Goal: Task Accomplishment & Management: Manage account settings

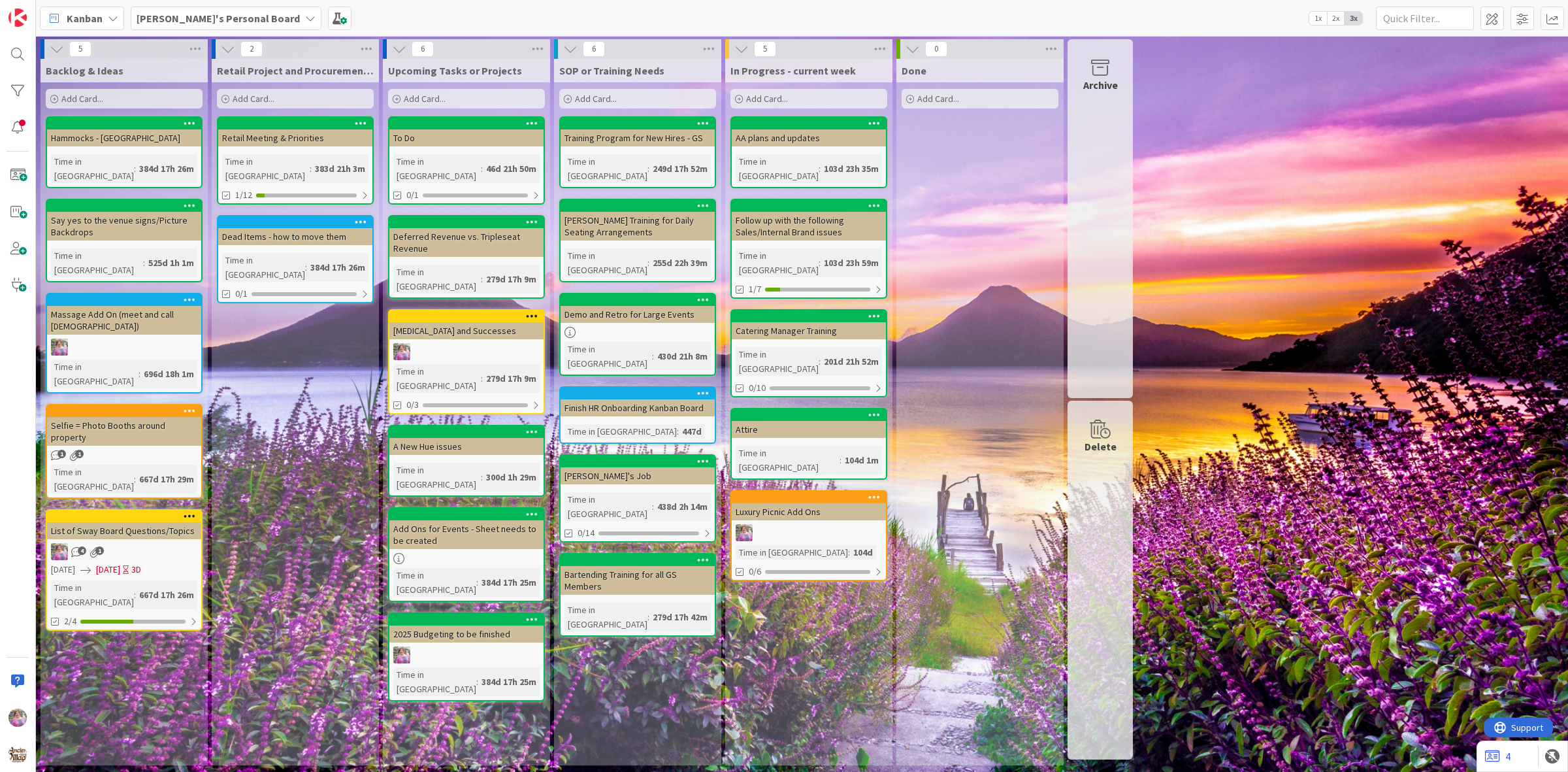
click at [220, 20] on b "[PERSON_NAME]'s Personal Board" at bounding box center [218, 18] width 163 height 13
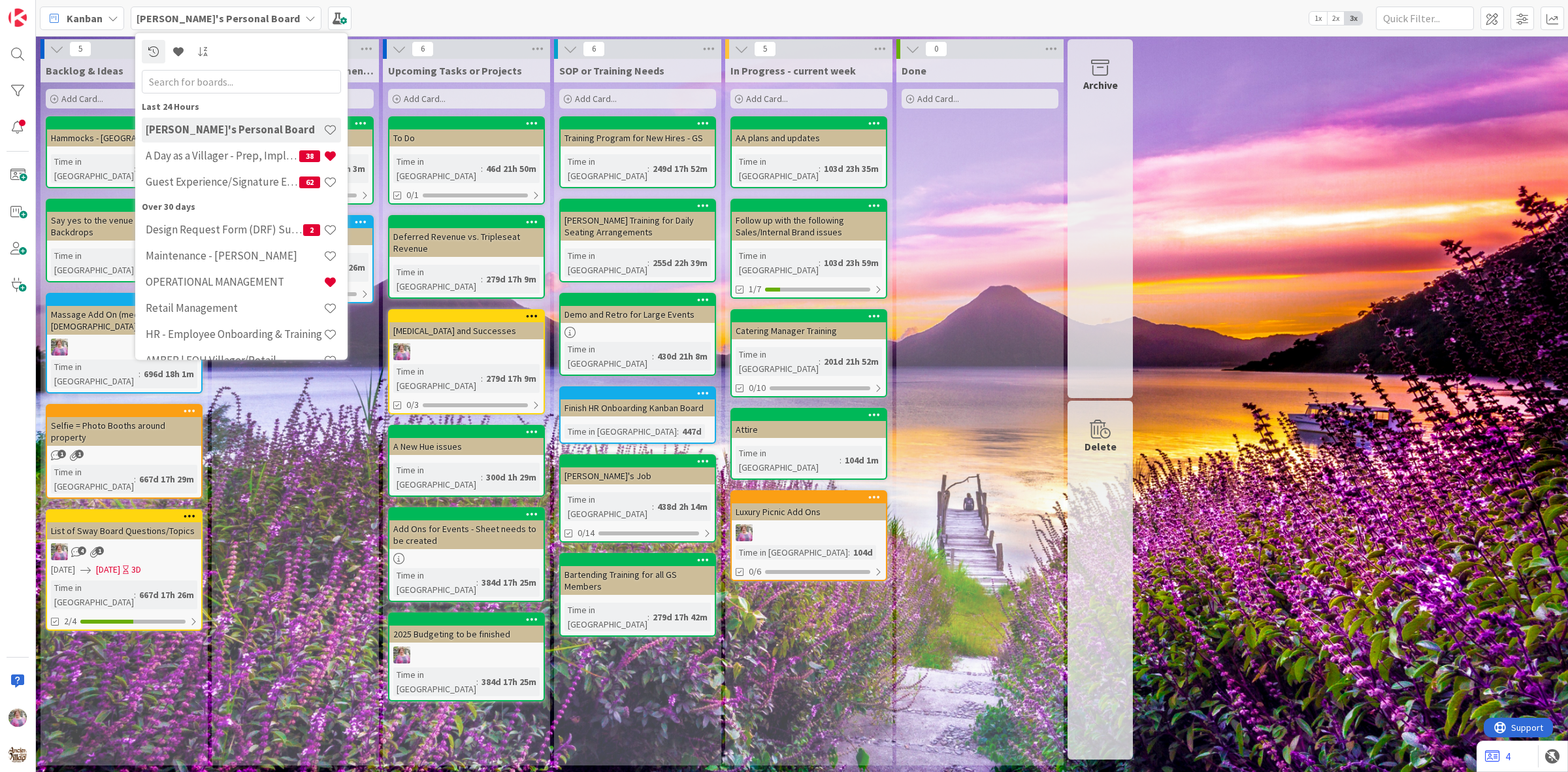
click at [380, 15] on div "Kanban [PERSON_NAME]'s Personal Board Last 24 Hours [PERSON_NAME]'s Personal Bo…" at bounding box center [802, 18] width 1532 height 36
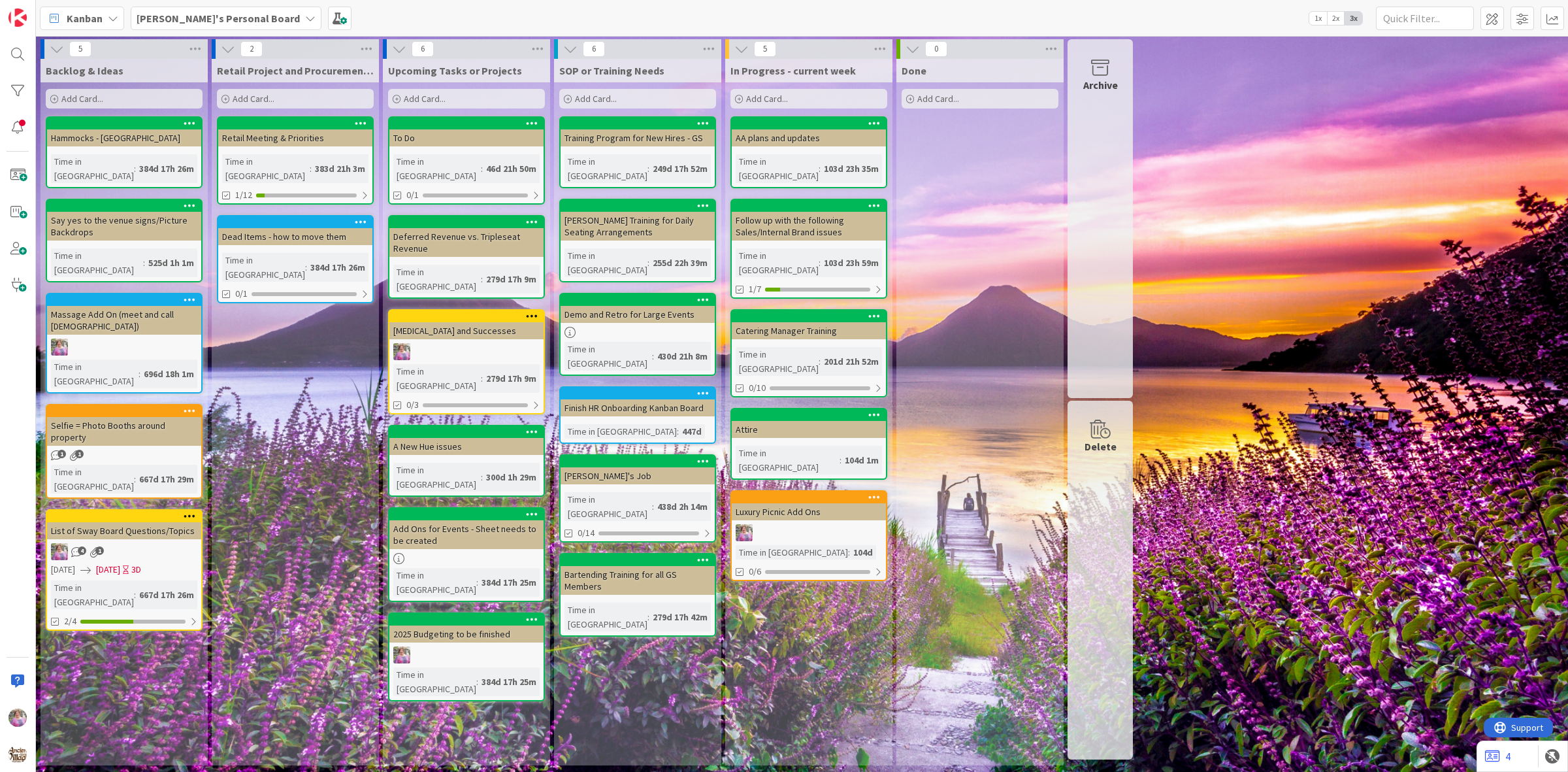
click at [220, 13] on b "Olivia's Personal Board" at bounding box center [218, 18] width 163 height 13
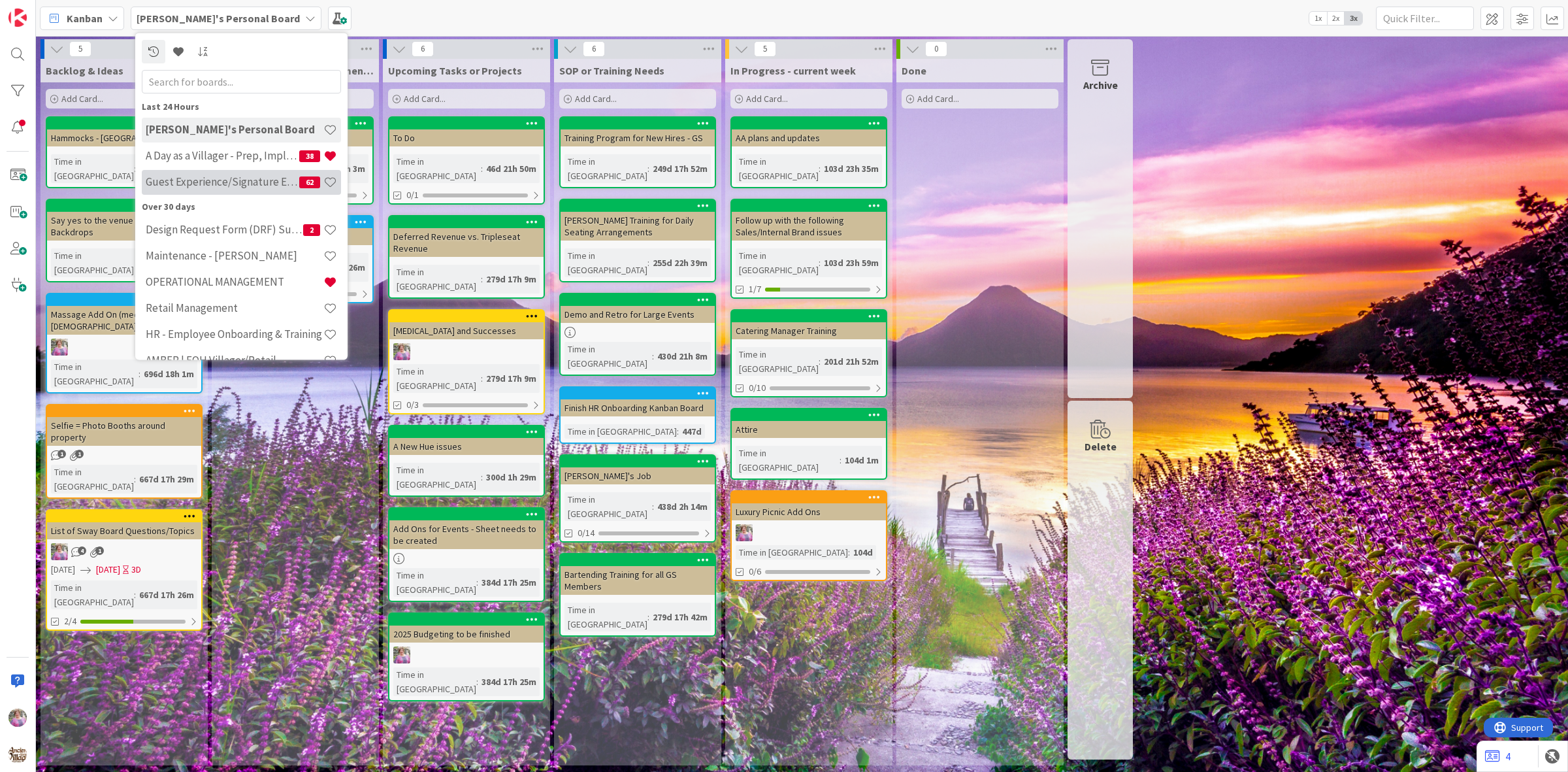
click at [199, 178] on h4 "Guest Experience/Signature Events" at bounding box center [222, 182] width 153 height 13
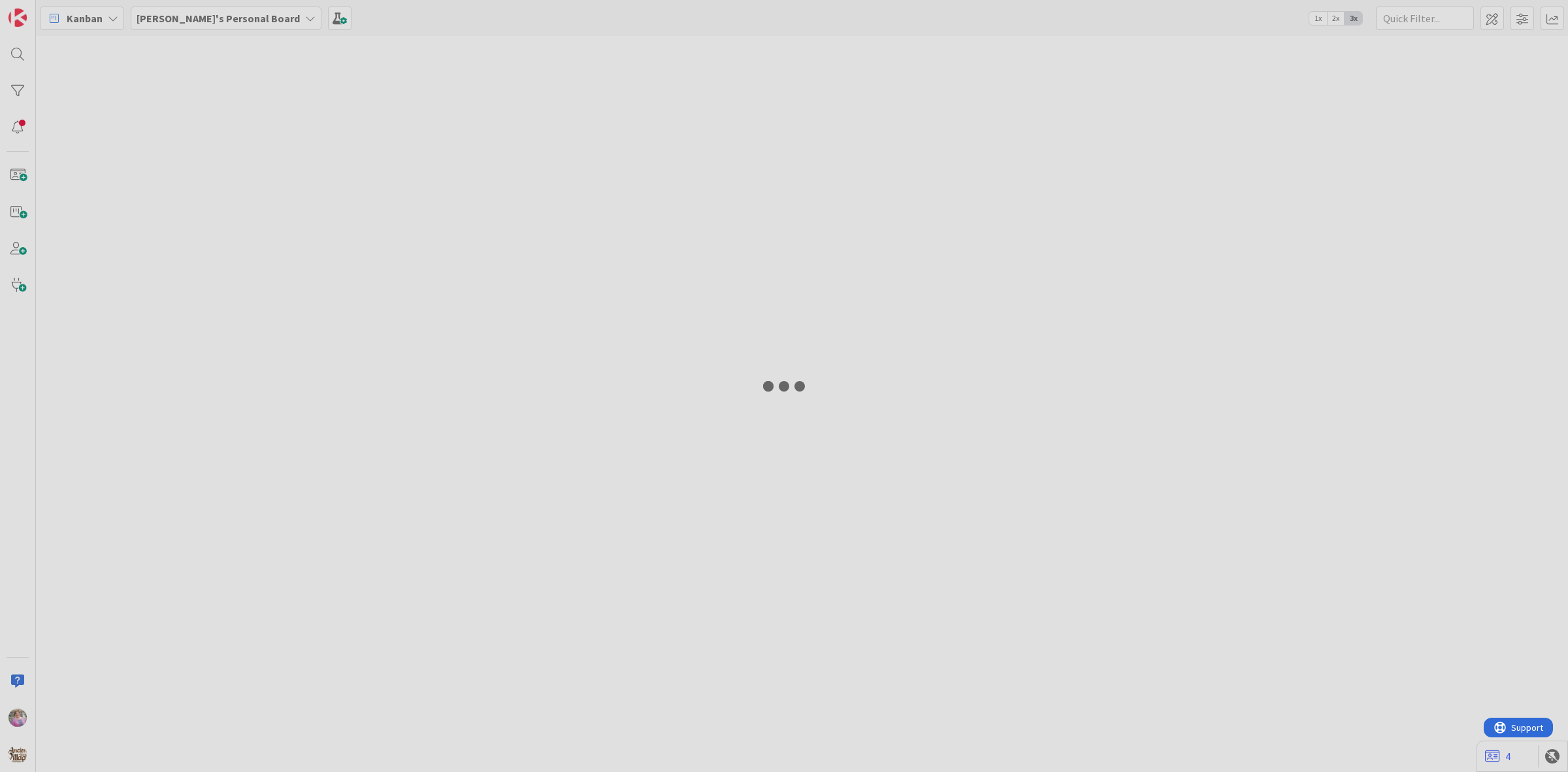
click at [203, 15] on b "Olivia's Personal Board" at bounding box center [218, 18] width 163 height 13
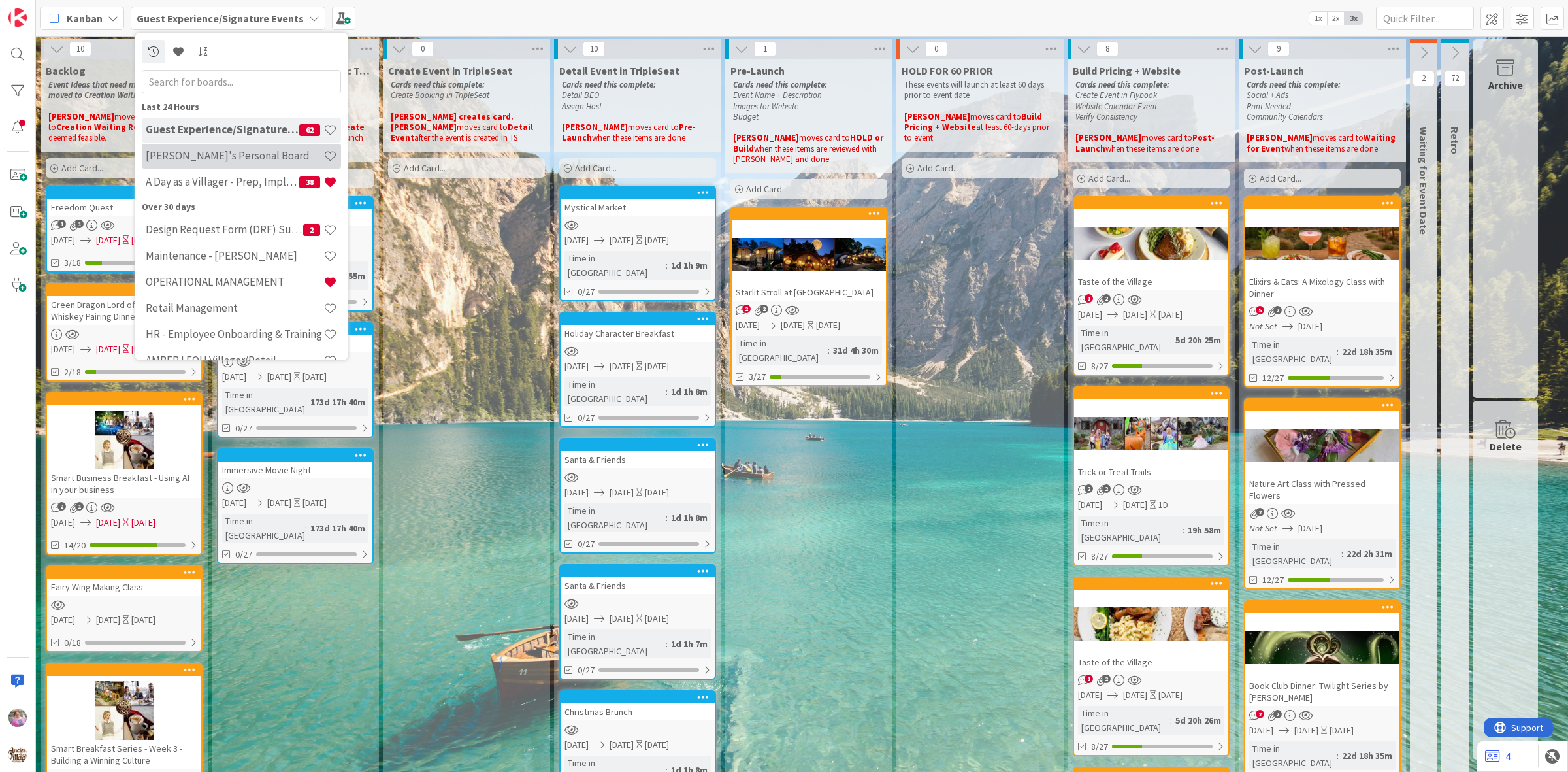
click at [193, 152] on h4 "Olivia's Personal Board" at bounding box center [234, 156] width 177 height 13
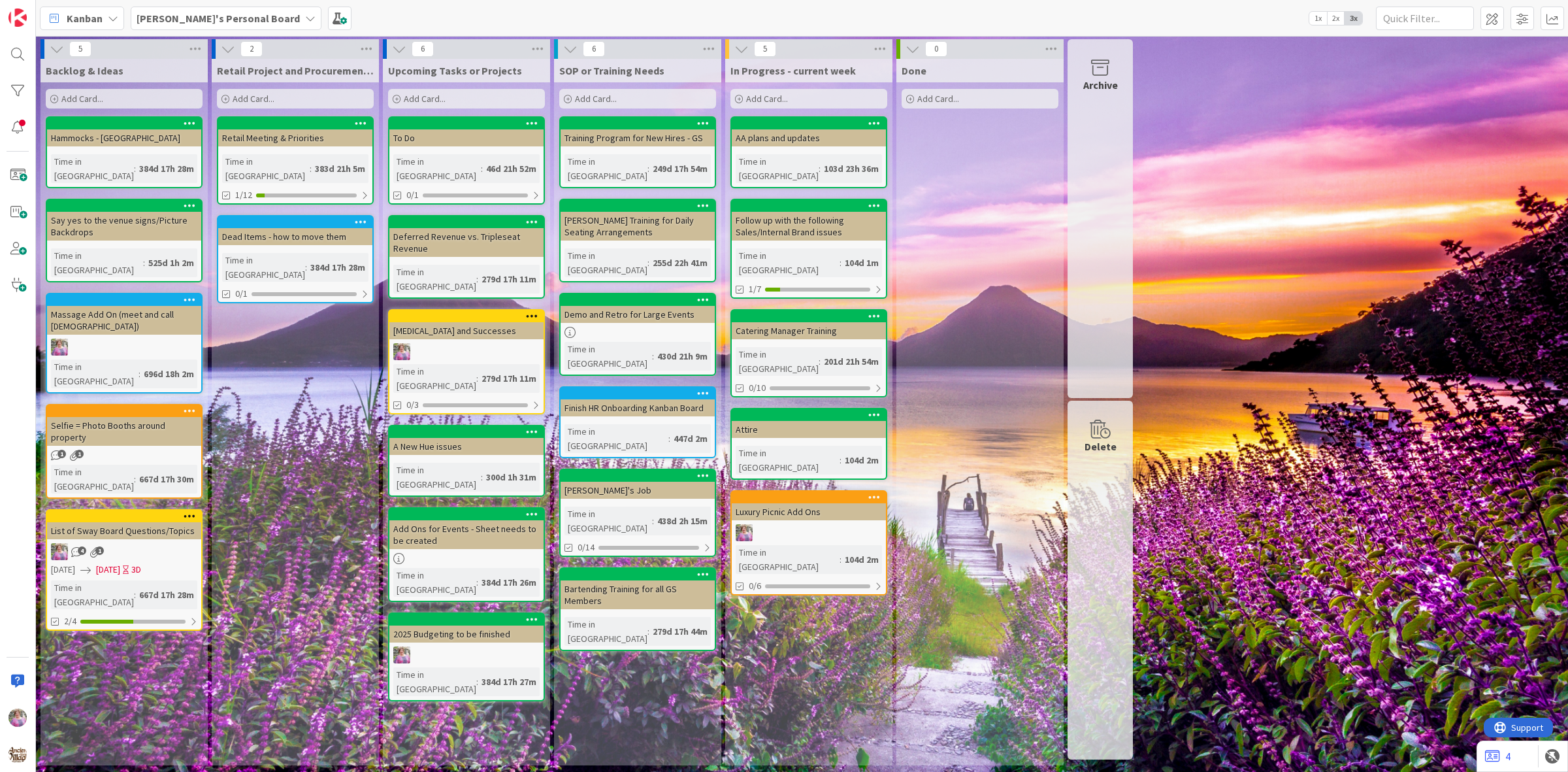
click at [216, 8] on div "Olivia's Personal Board" at bounding box center [226, 18] width 191 height 23
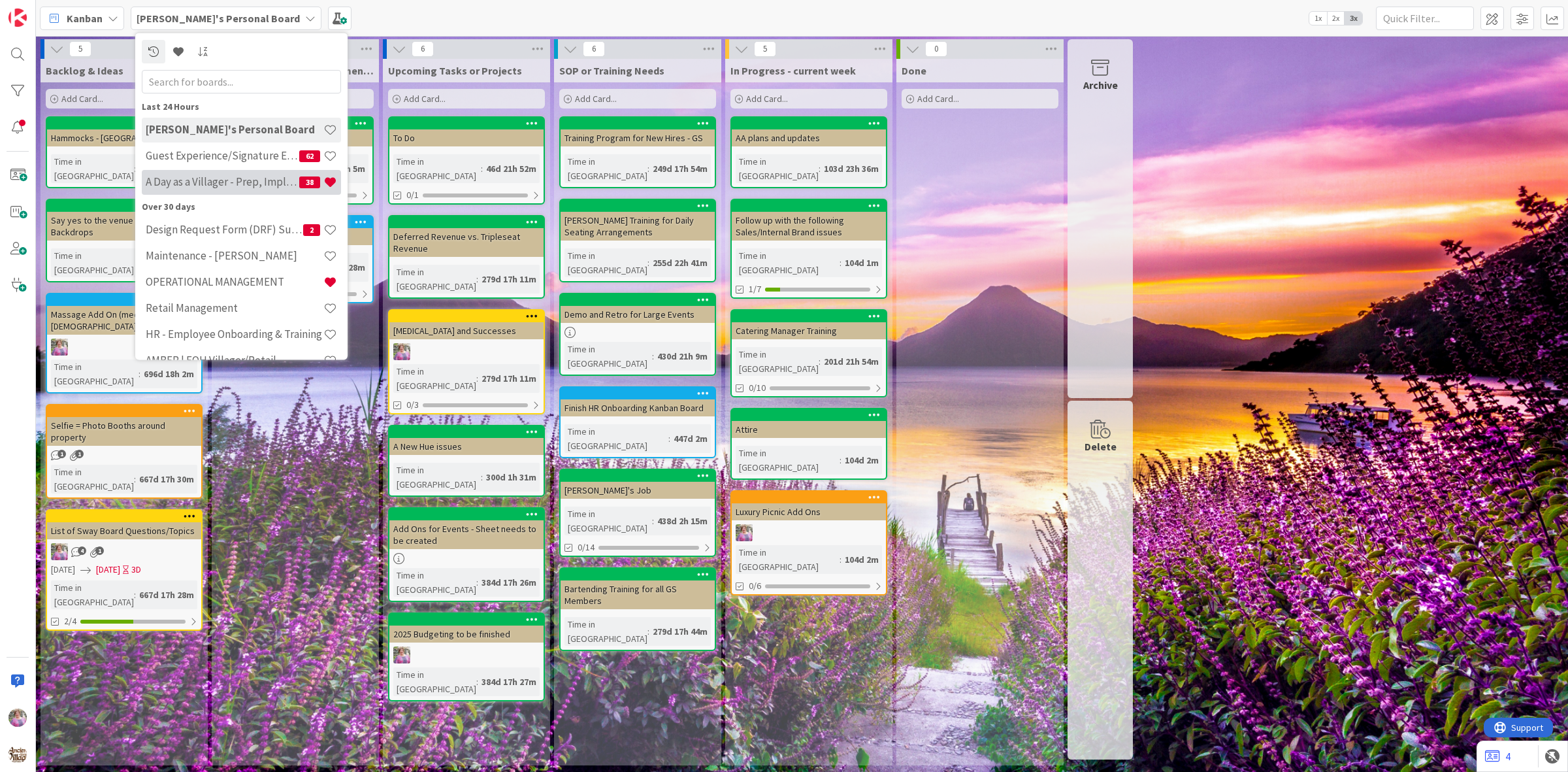
click at [220, 171] on div "A Day as a Villager - Prep, Implement and Execute 38" at bounding box center [241, 181] width 199 height 25
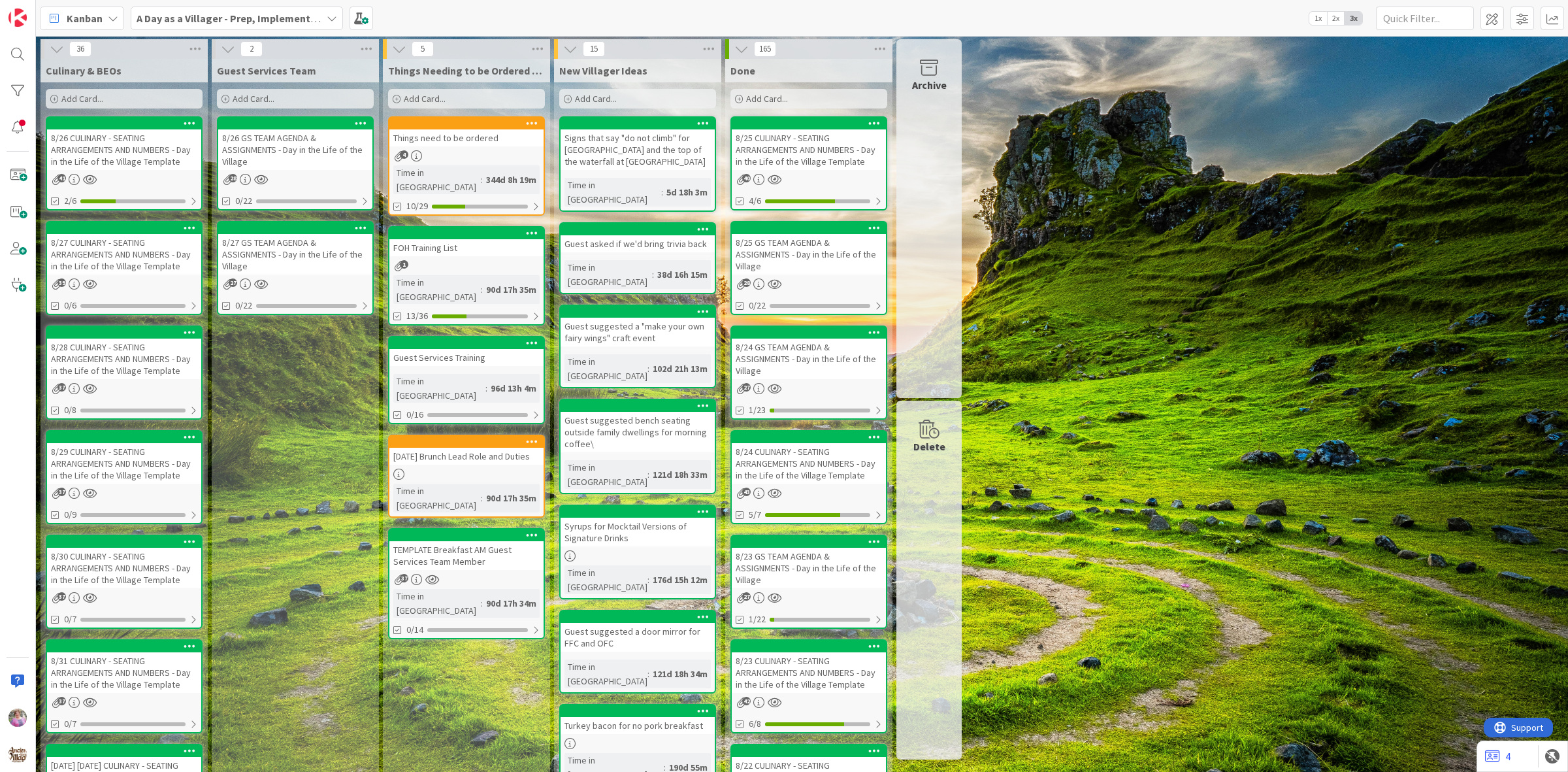
click at [454, 139] on div "Things need to be ordered" at bounding box center [466, 138] width 154 height 17
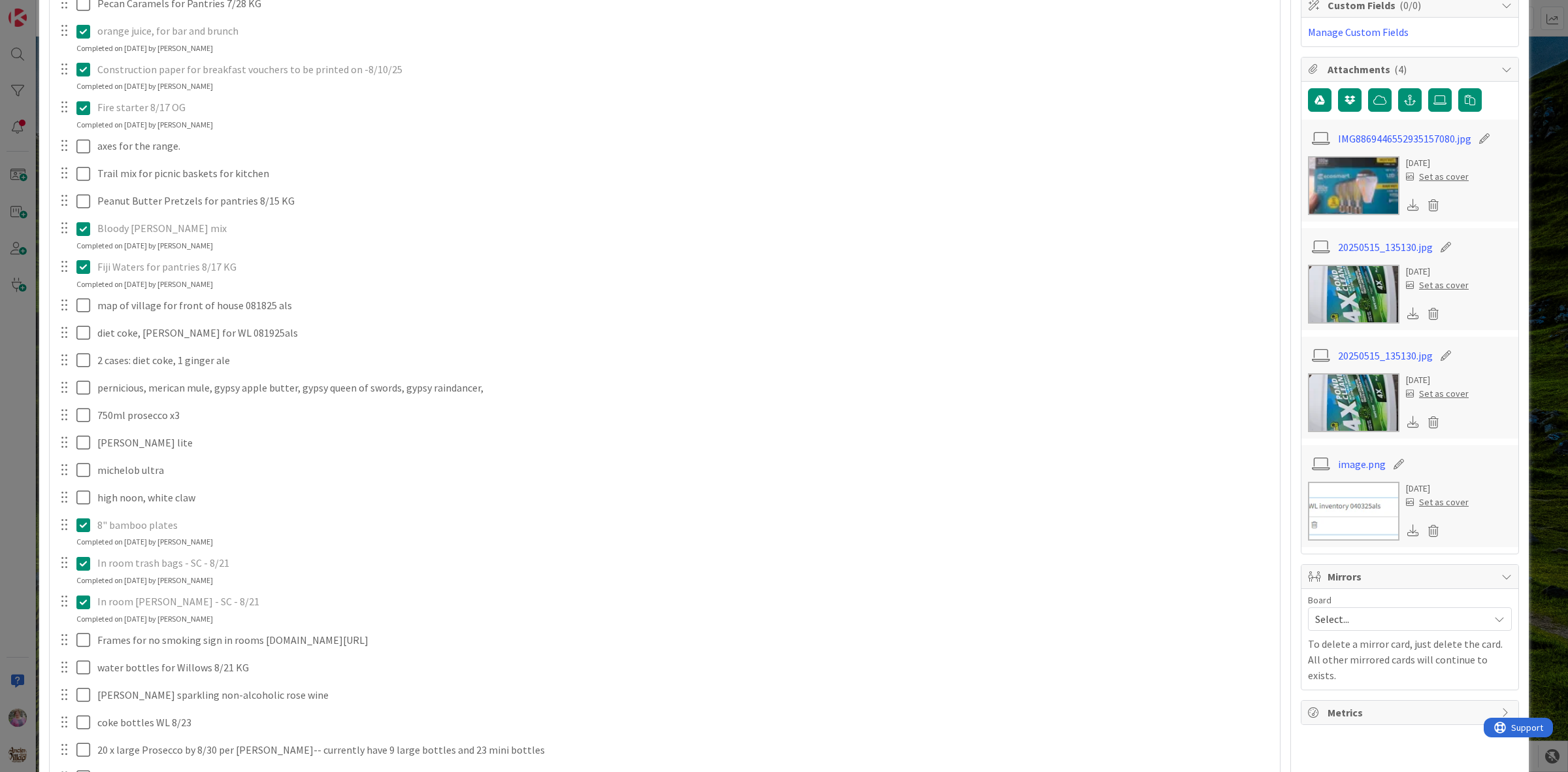
scroll to position [299, 0]
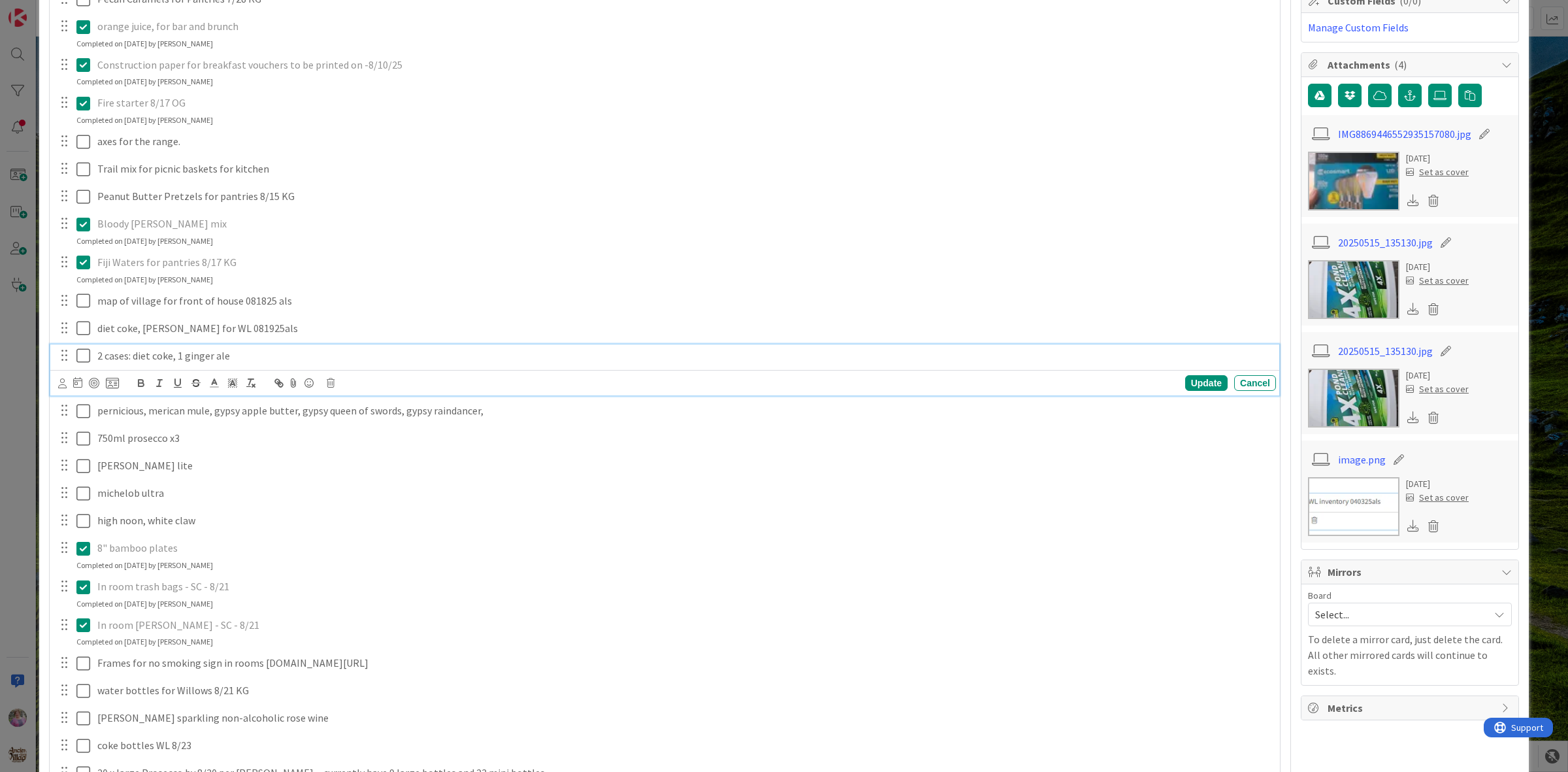
click at [86, 355] on icon at bounding box center [87, 356] width 20 height 15
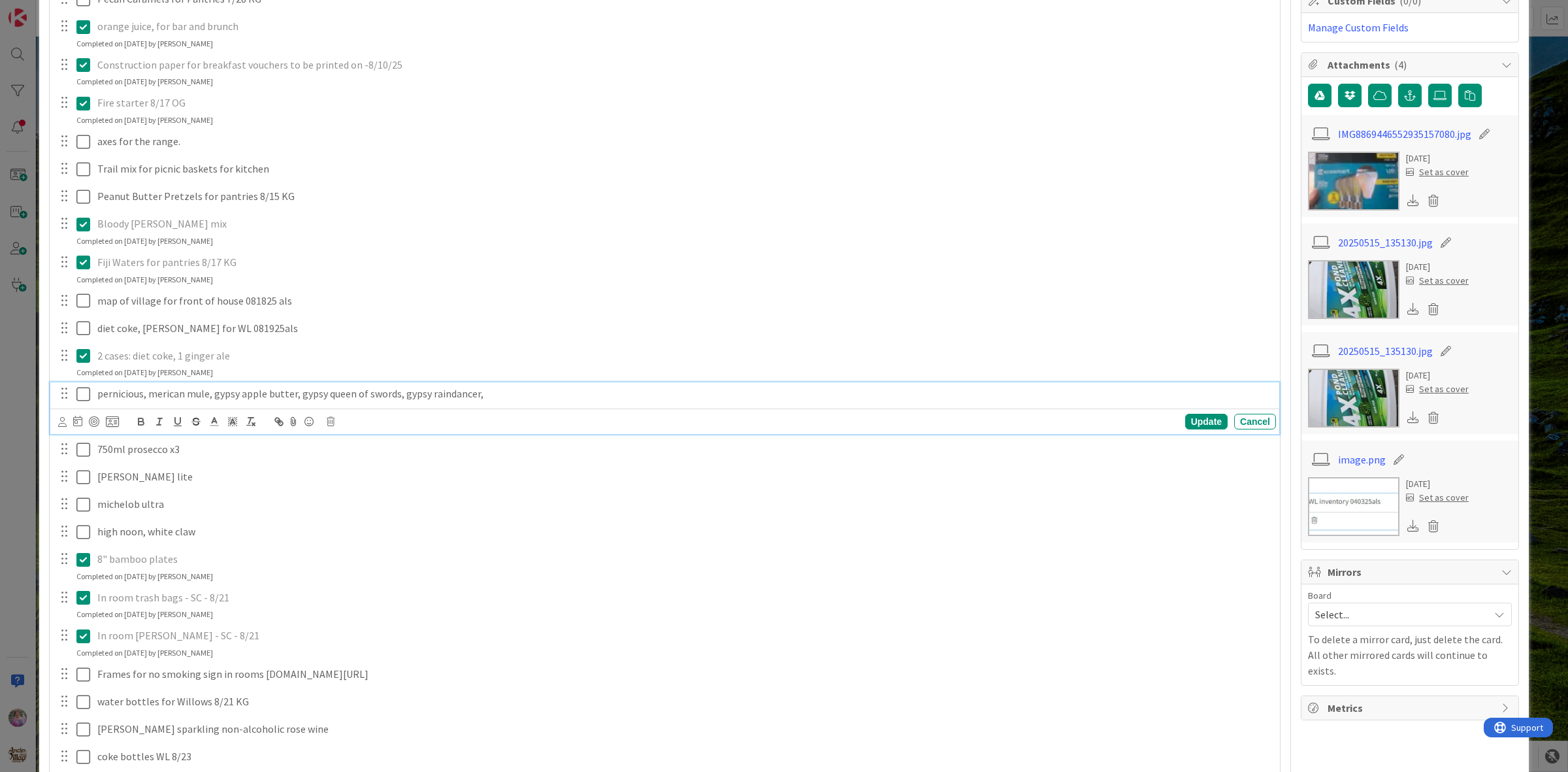
click at [85, 387] on icon at bounding box center [87, 394] width 20 height 15
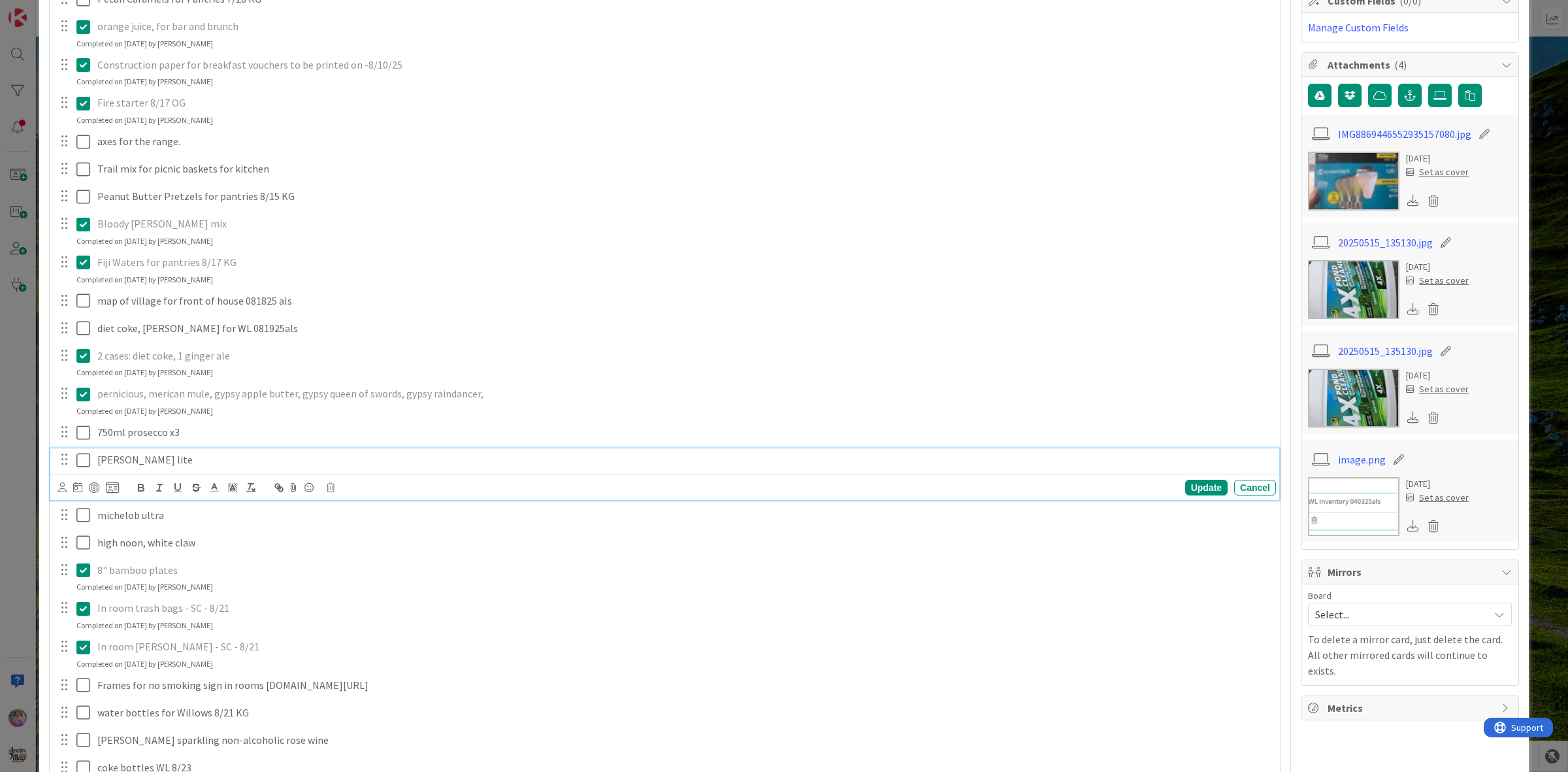
click at [87, 468] on icon at bounding box center [87, 460] width 20 height 15
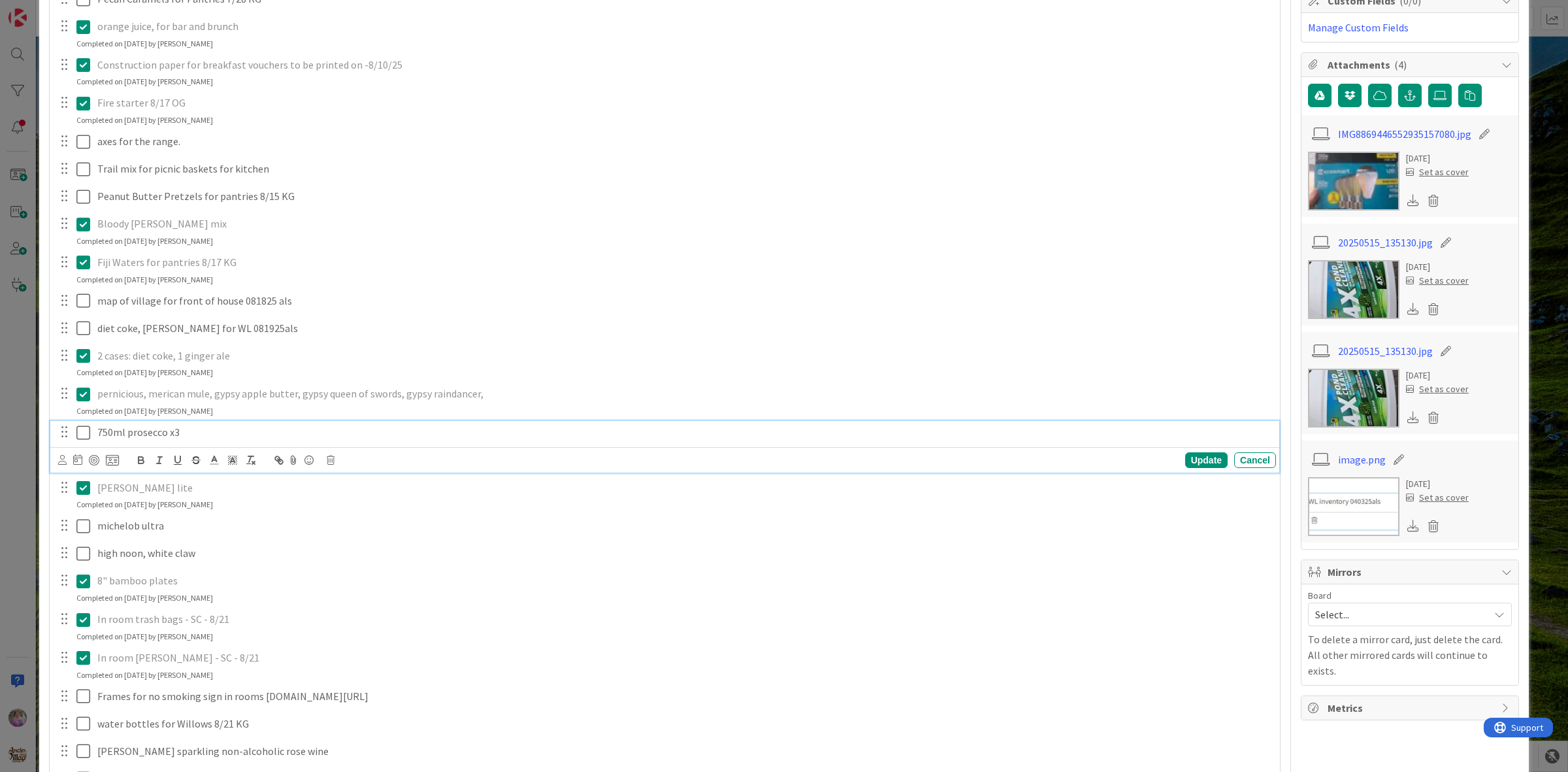
click at [87, 432] on icon at bounding box center [87, 432] width 20 height 15
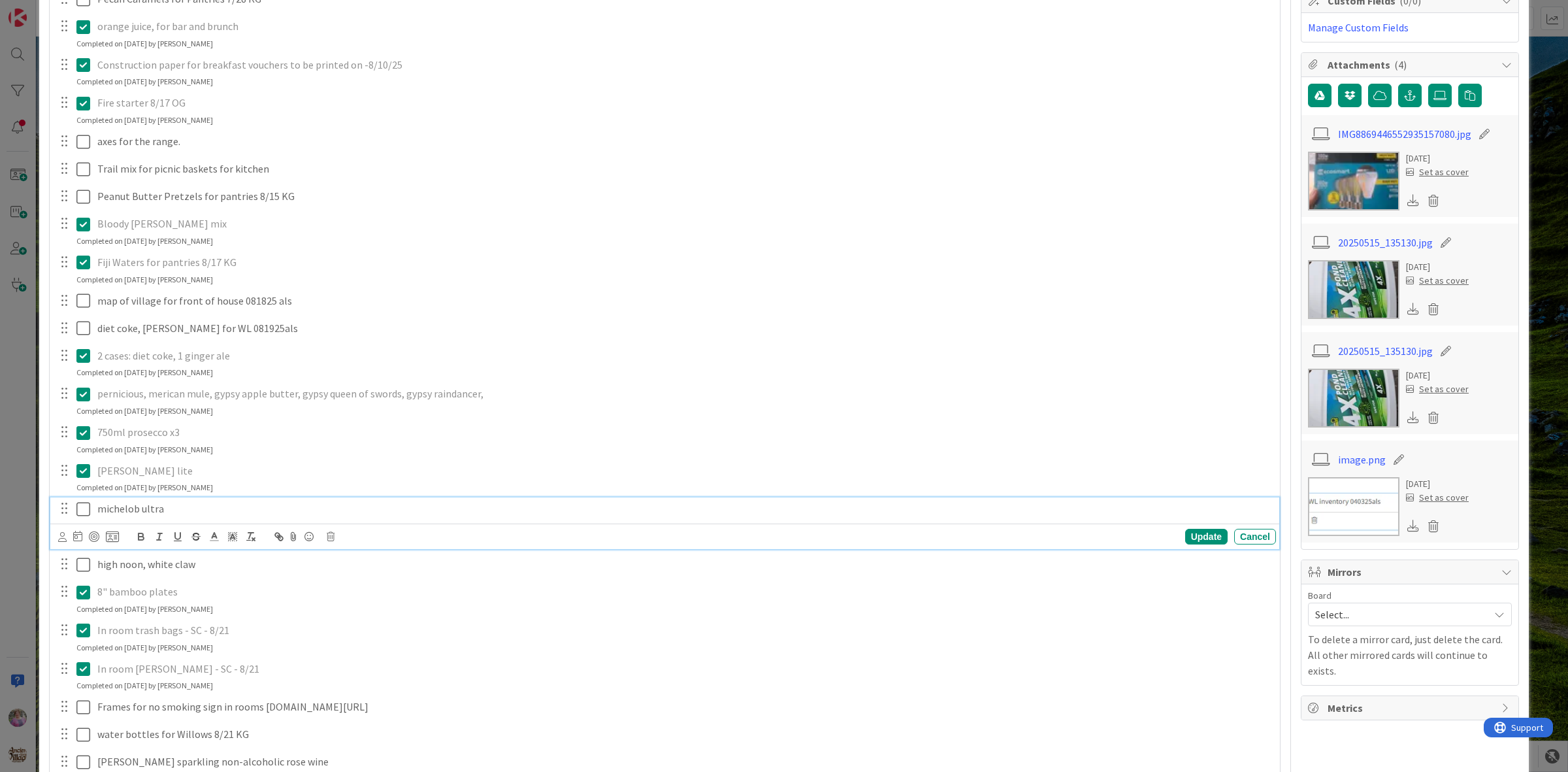
click at [82, 510] on icon at bounding box center [87, 509] width 20 height 15
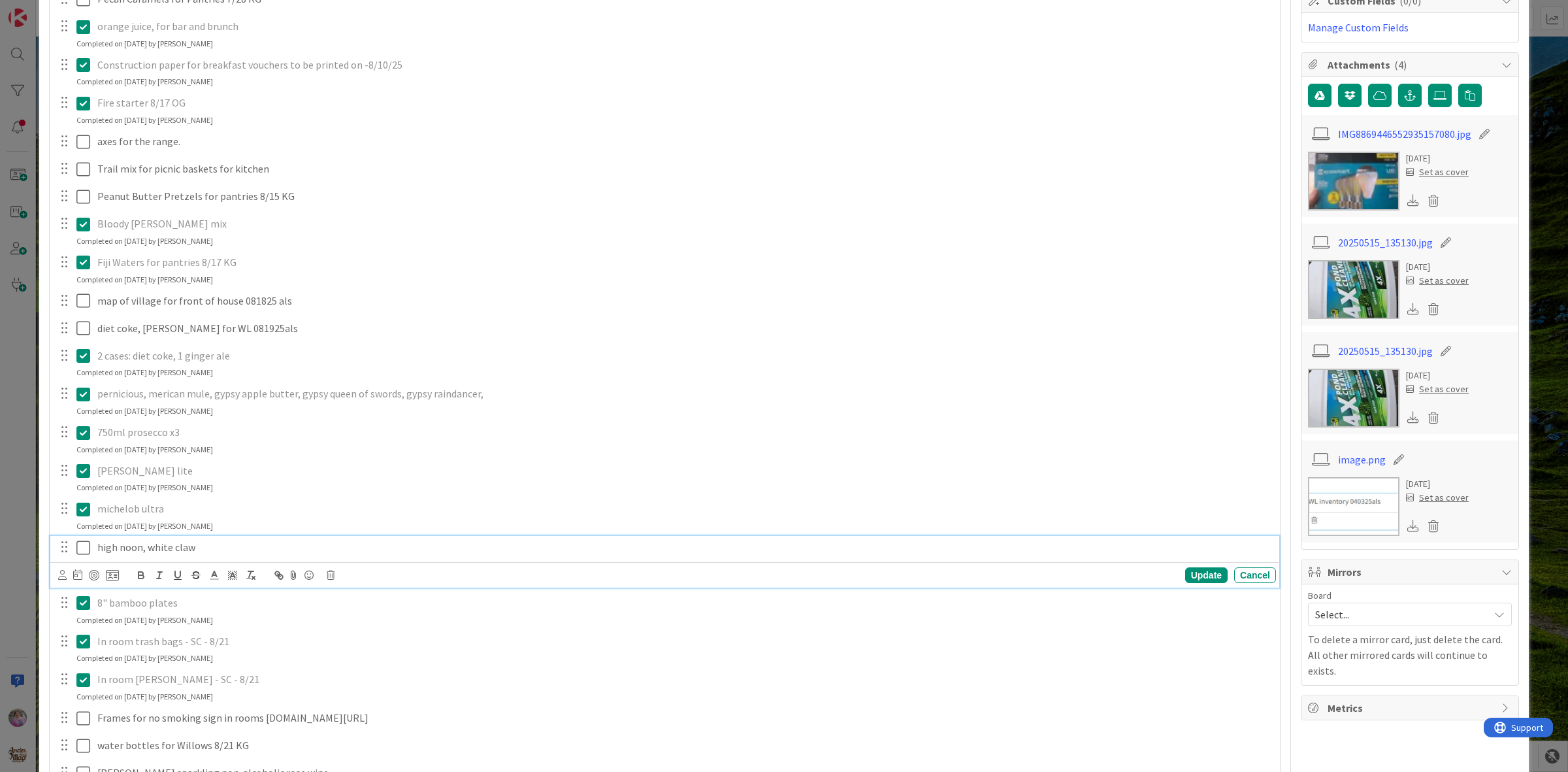
click at [82, 542] on icon at bounding box center [87, 548] width 20 height 15
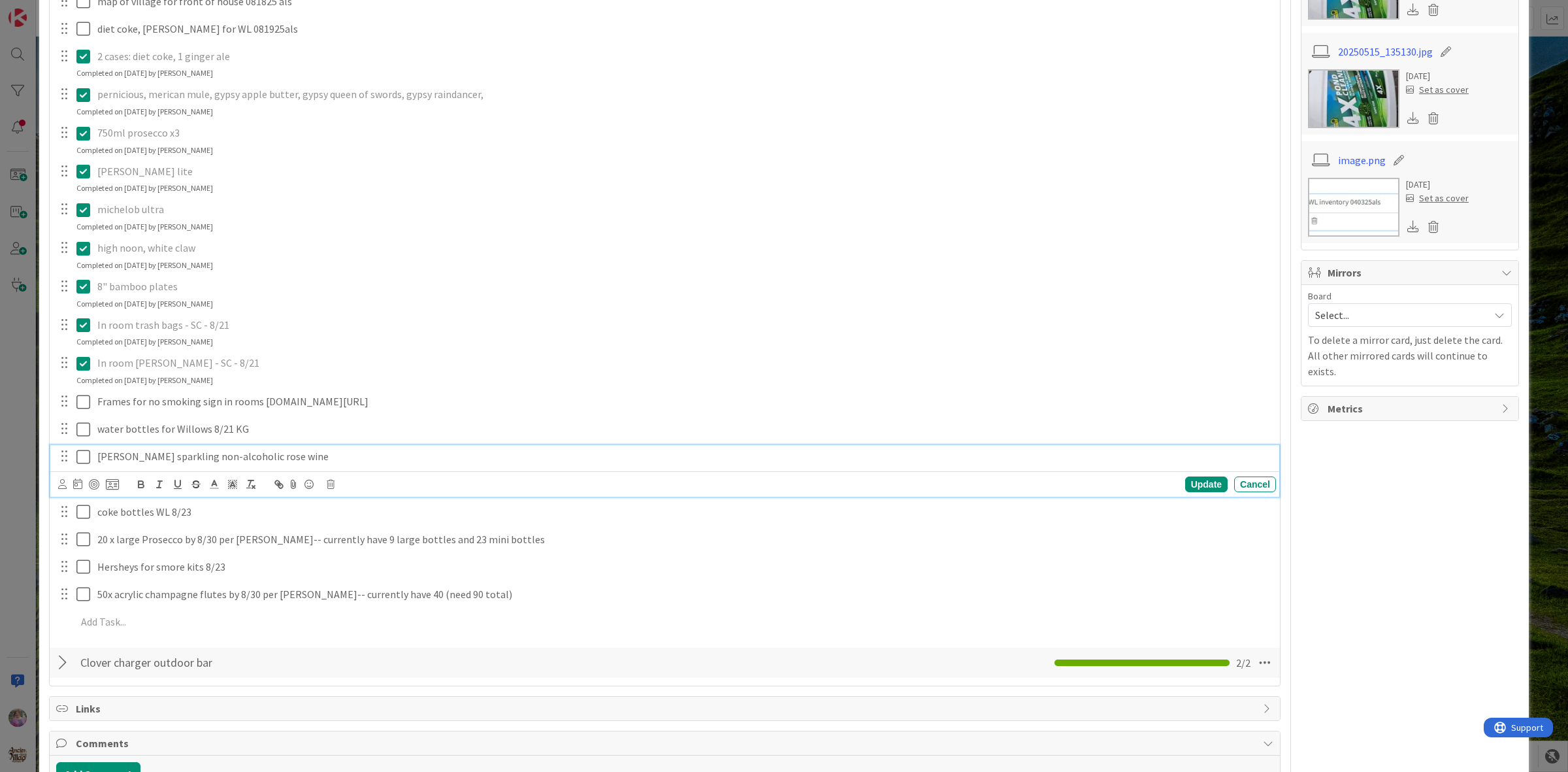
click at [82, 465] on icon at bounding box center [87, 457] width 20 height 15
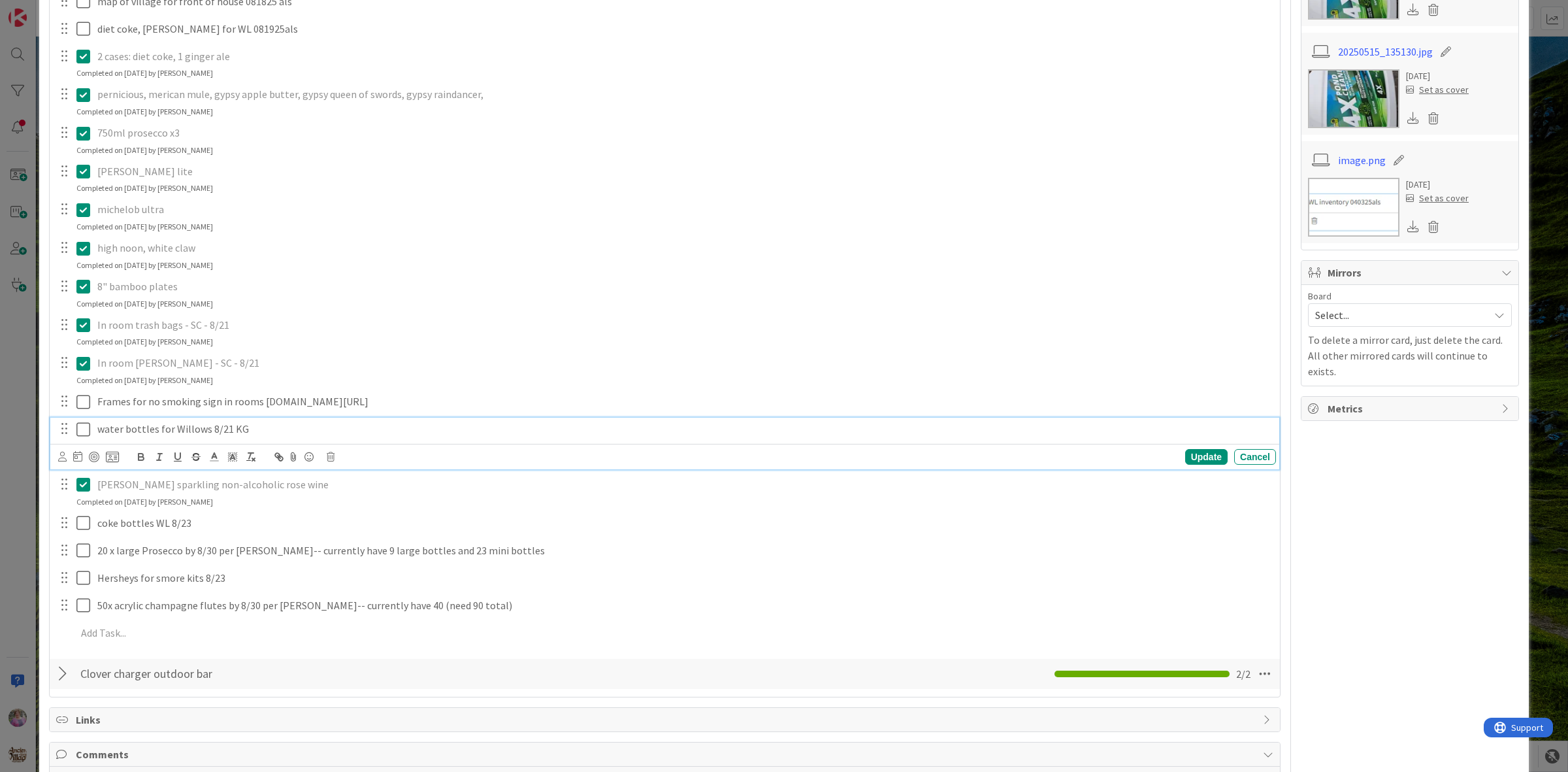
click at [88, 437] on icon at bounding box center [87, 430] width 20 height 15
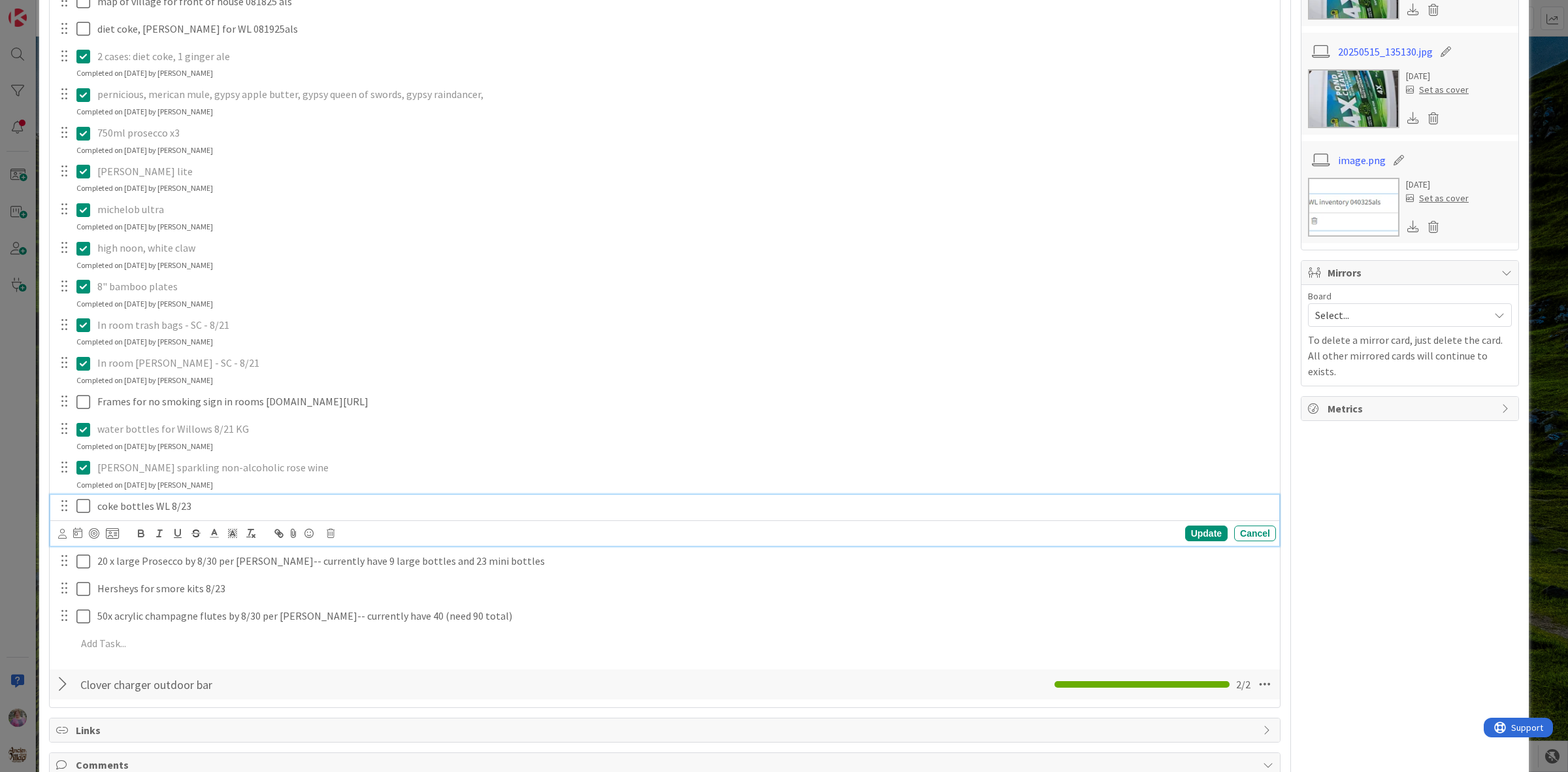
click at [82, 513] on icon at bounding box center [87, 506] width 20 height 15
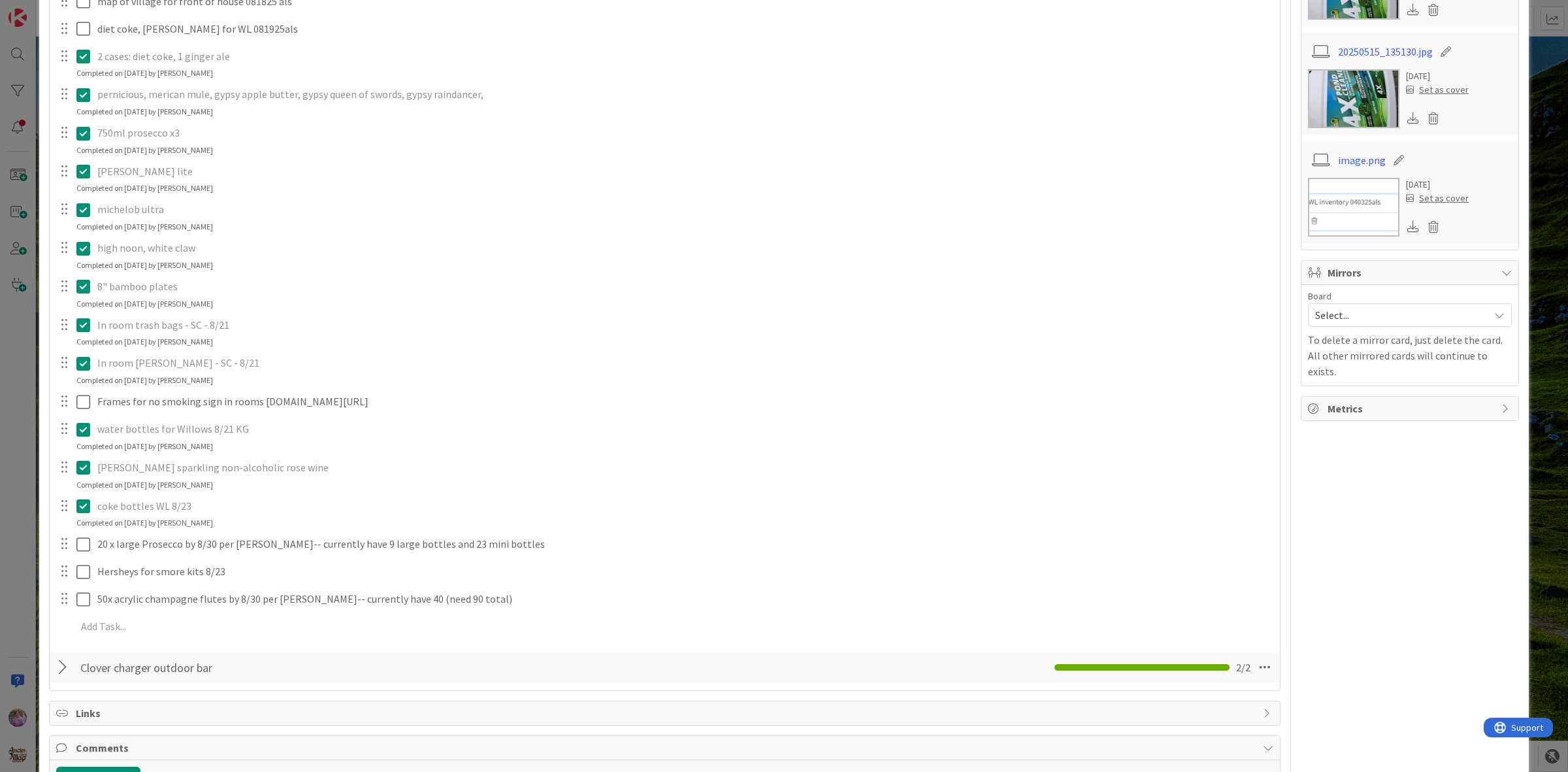
scroll to position [299, 0]
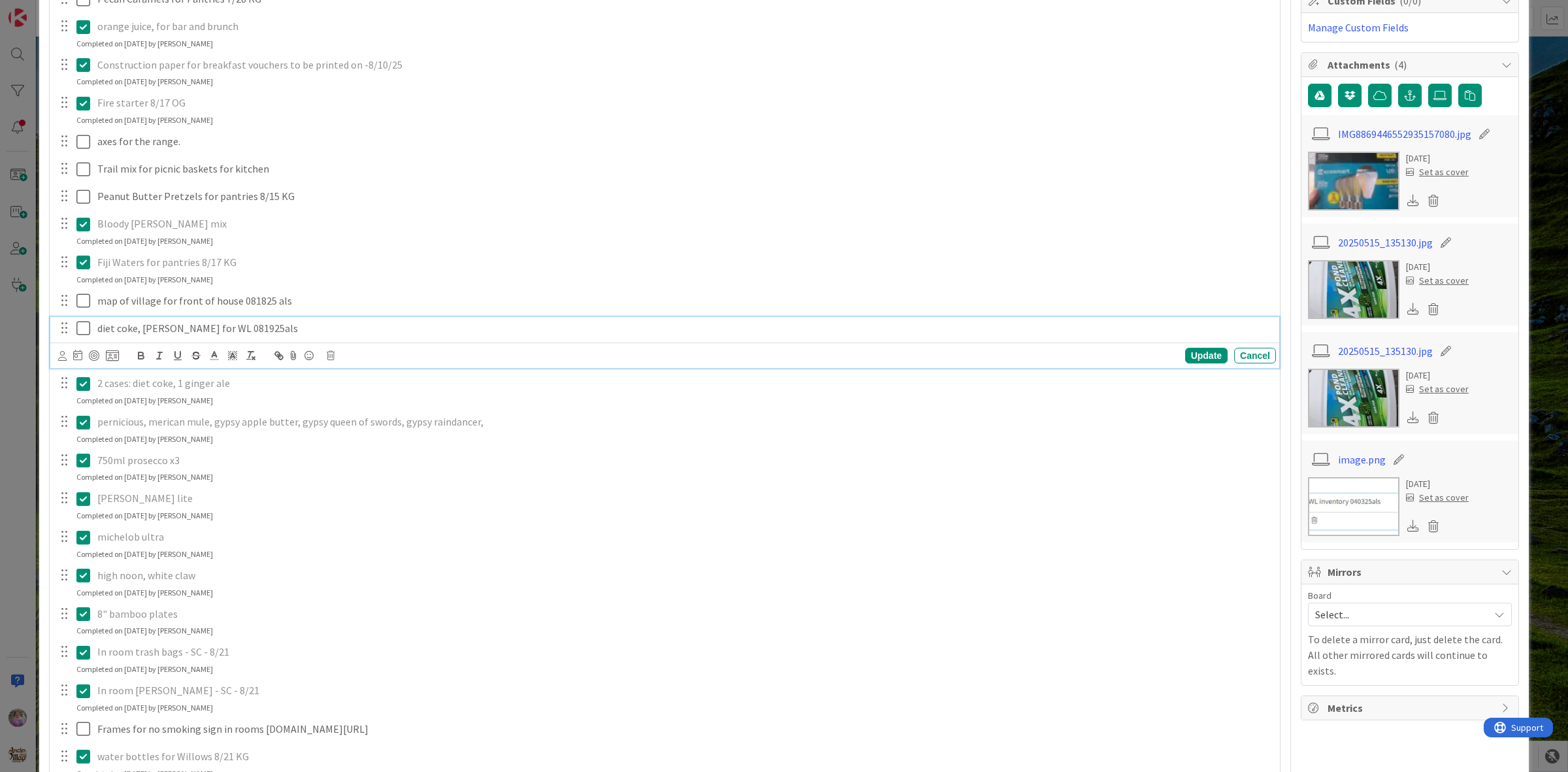
click at [80, 330] on icon at bounding box center [87, 328] width 20 height 15
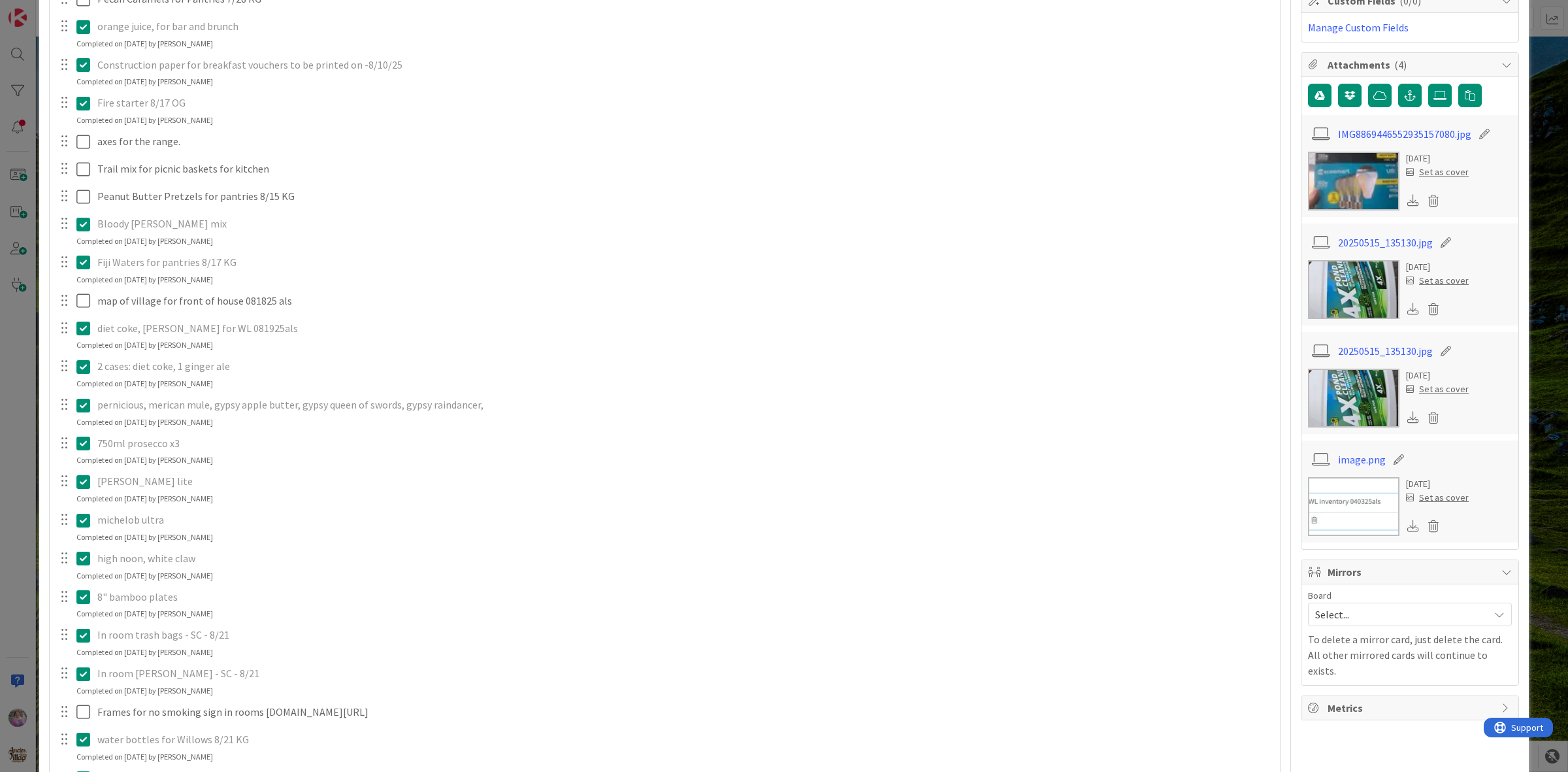
click at [80, 371] on icon at bounding box center [87, 366] width 20 height 15
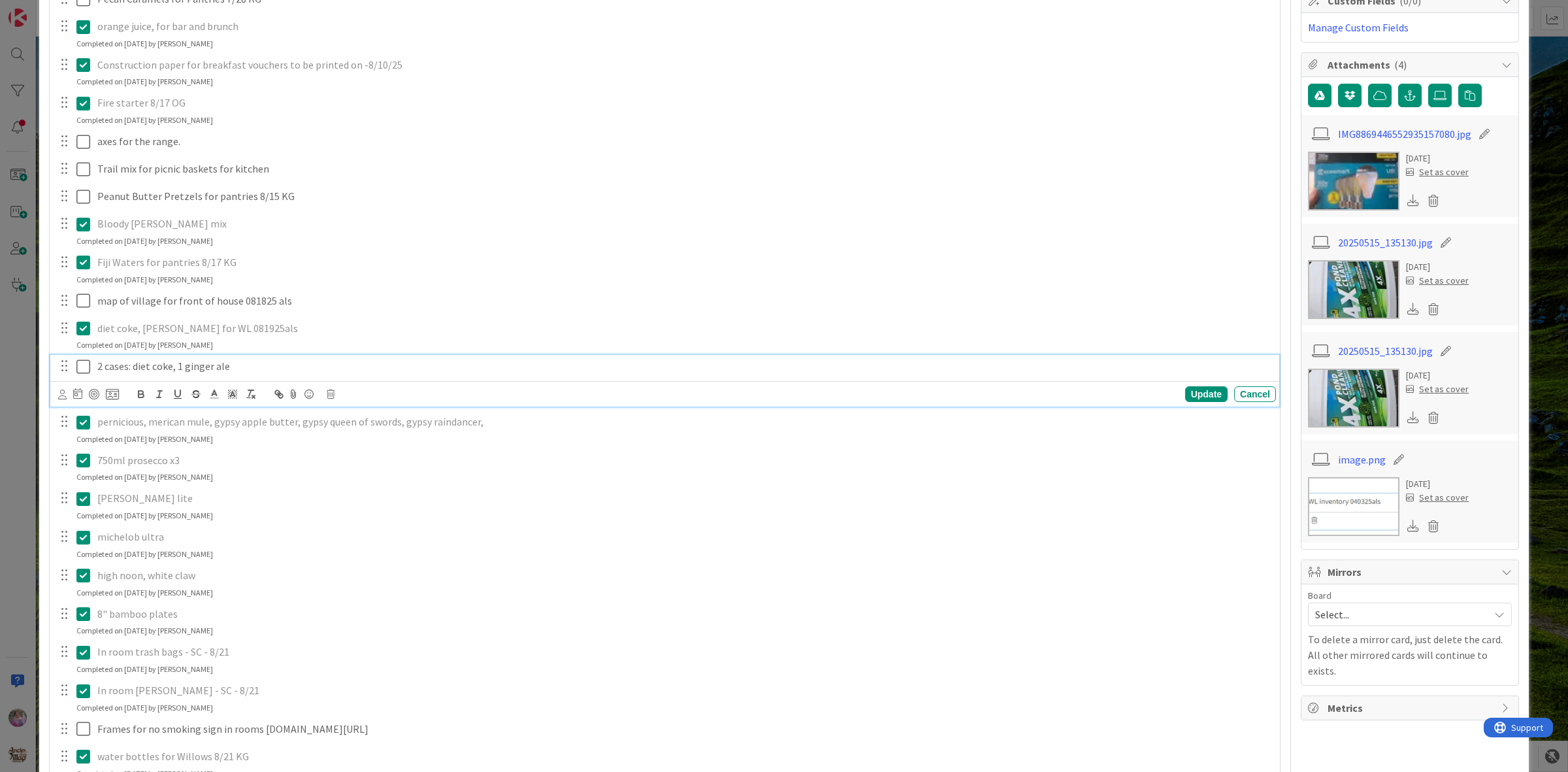
click at [86, 371] on icon at bounding box center [87, 366] width 20 height 15
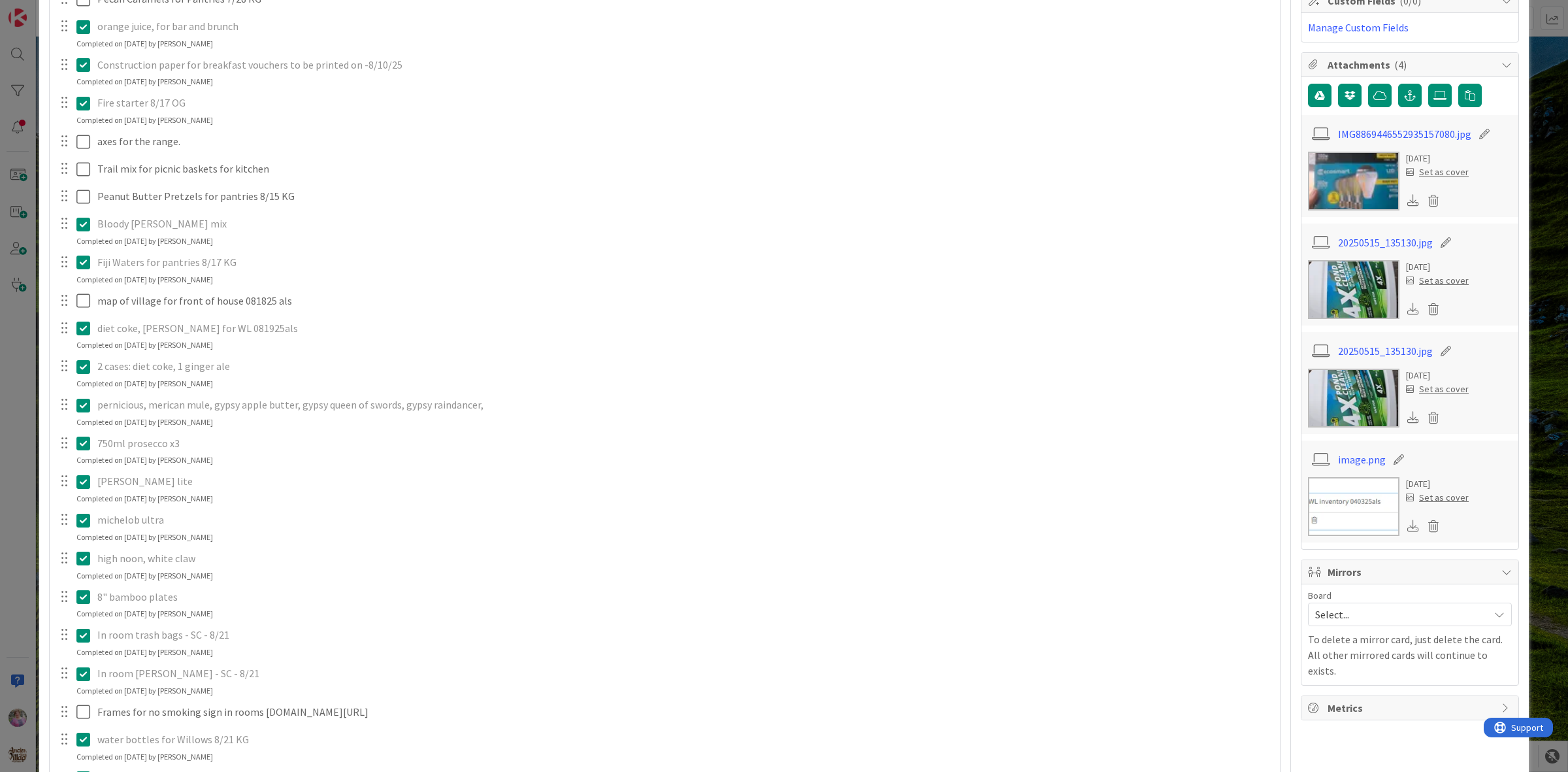
click at [272, 332] on p "diet coke, dr. pepper for WL 081925als" at bounding box center [684, 328] width 1174 height 15
click at [86, 334] on icon at bounding box center [87, 328] width 20 height 15
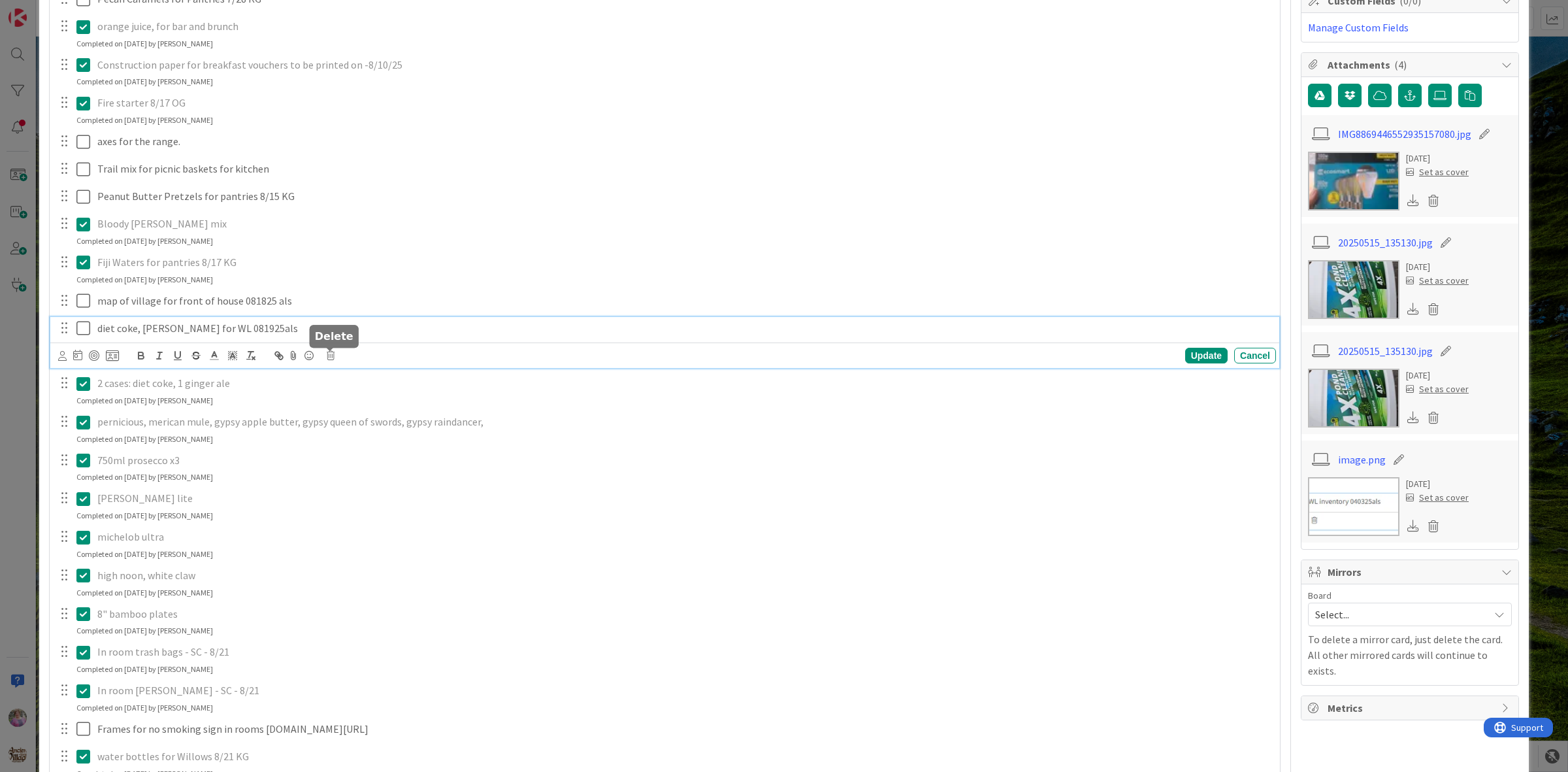
click at [334, 359] on div "Update Cancel" at bounding box center [667, 356] width 1218 height 18
click at [330, 360] on icon at bounding box center [330, 355] width 8 height 9
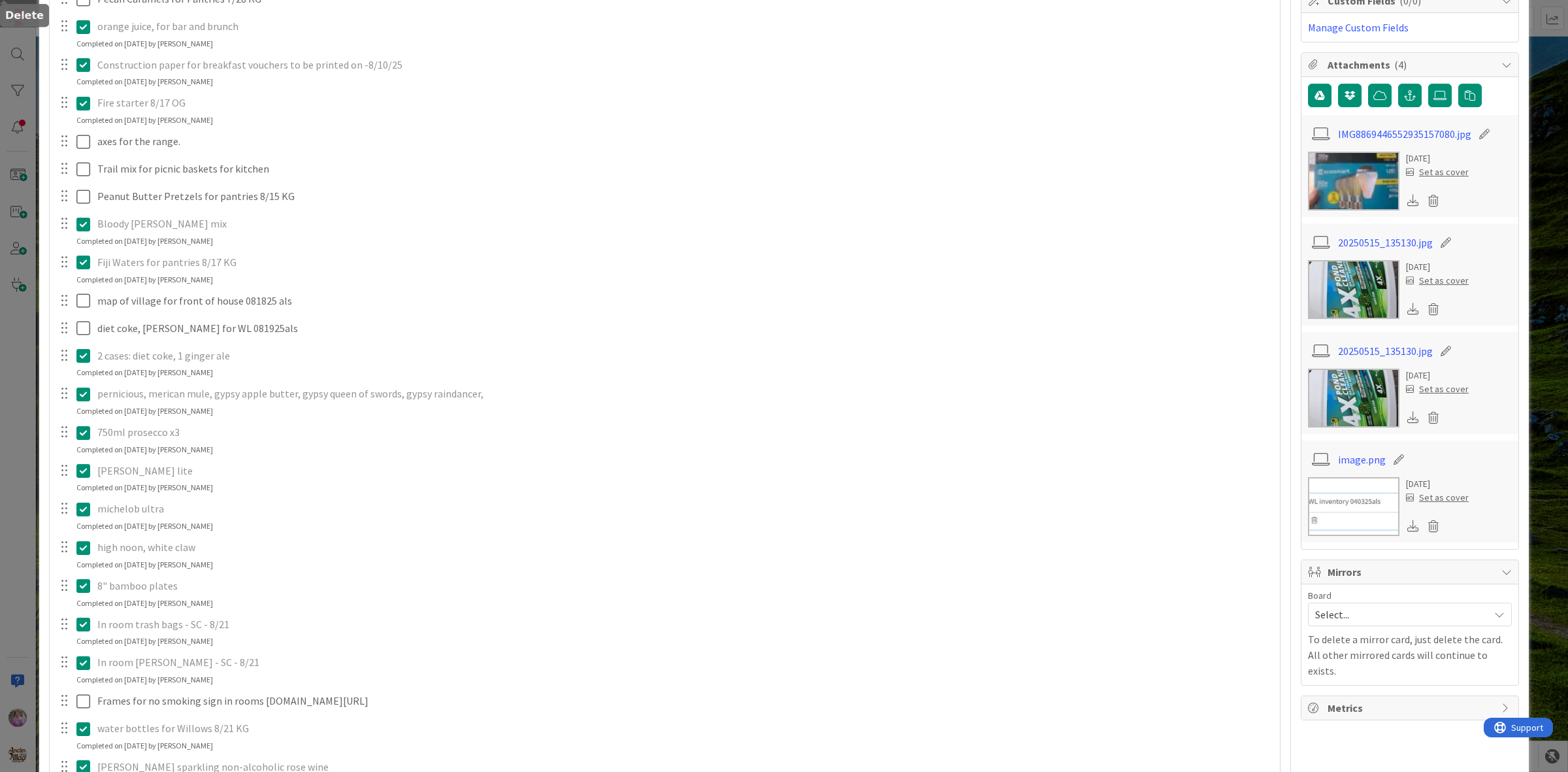
click at [368, 410] on div "Pecan Caramels for Pantries 7/28 KG Update Cancel orange juice, for bar and bru…" at bounding box center [665, 464] width 1217 height 956
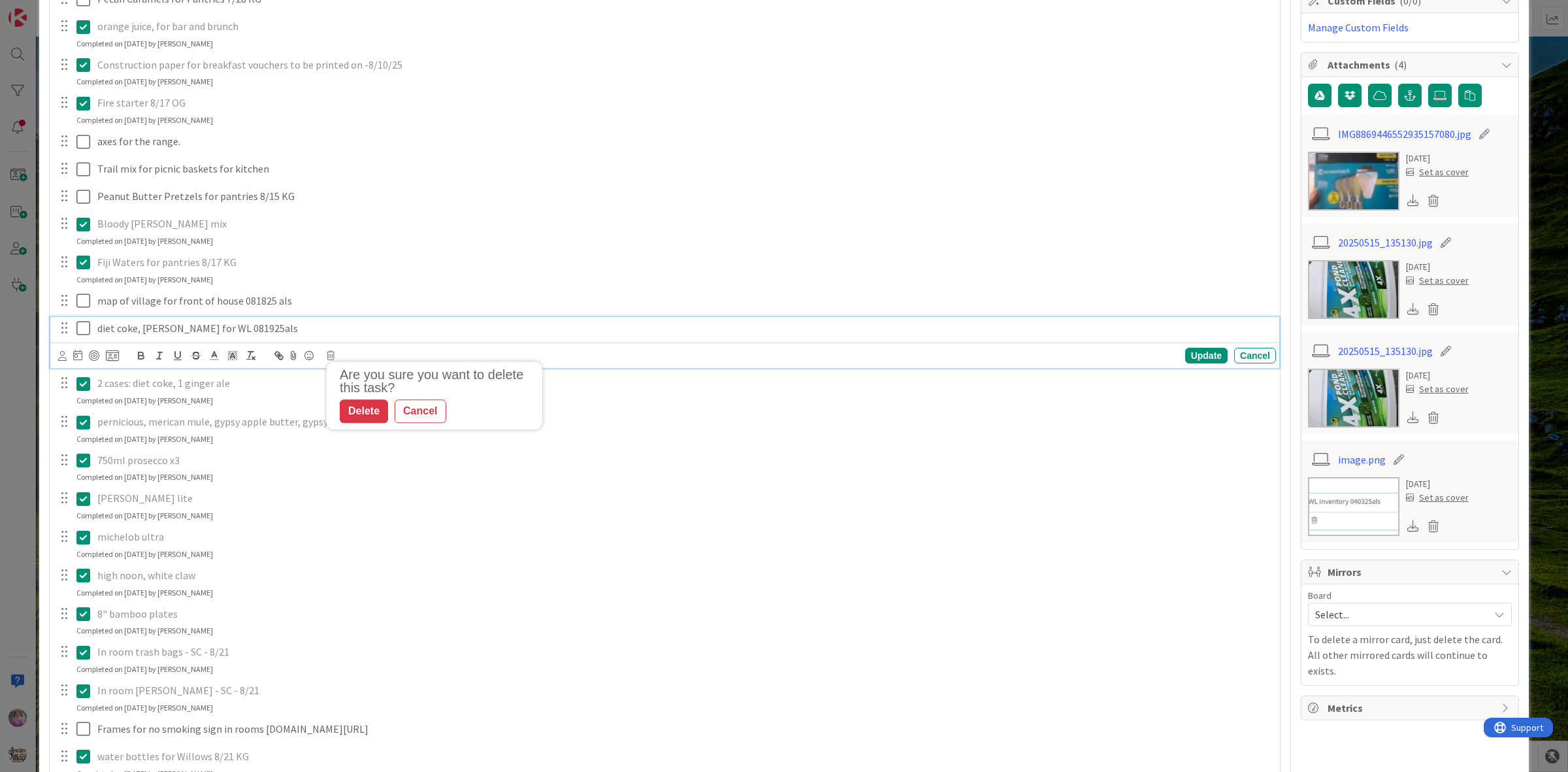
click at [161, 334] on p "diet coke, dr. pepper for WL 081925als" at bounding box center [684, 328] width 1174 height 15
click at [331, 359] on icon at bounding box center [330, 355] width 8 height 9
click at [360, 412] on div "Delete" at bounding box center [364, 411] width 49 height 23
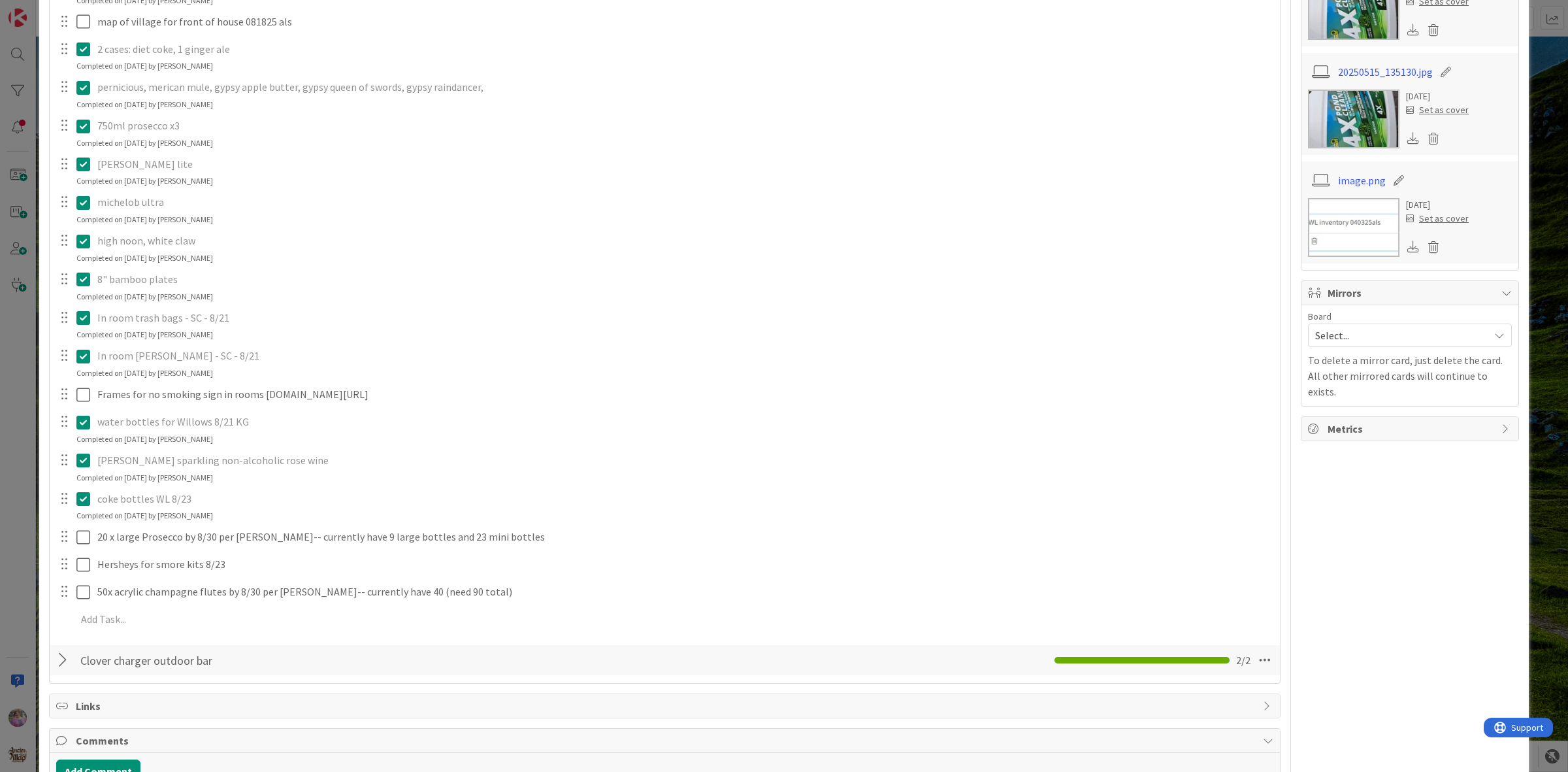
scroll to position [599, 0]
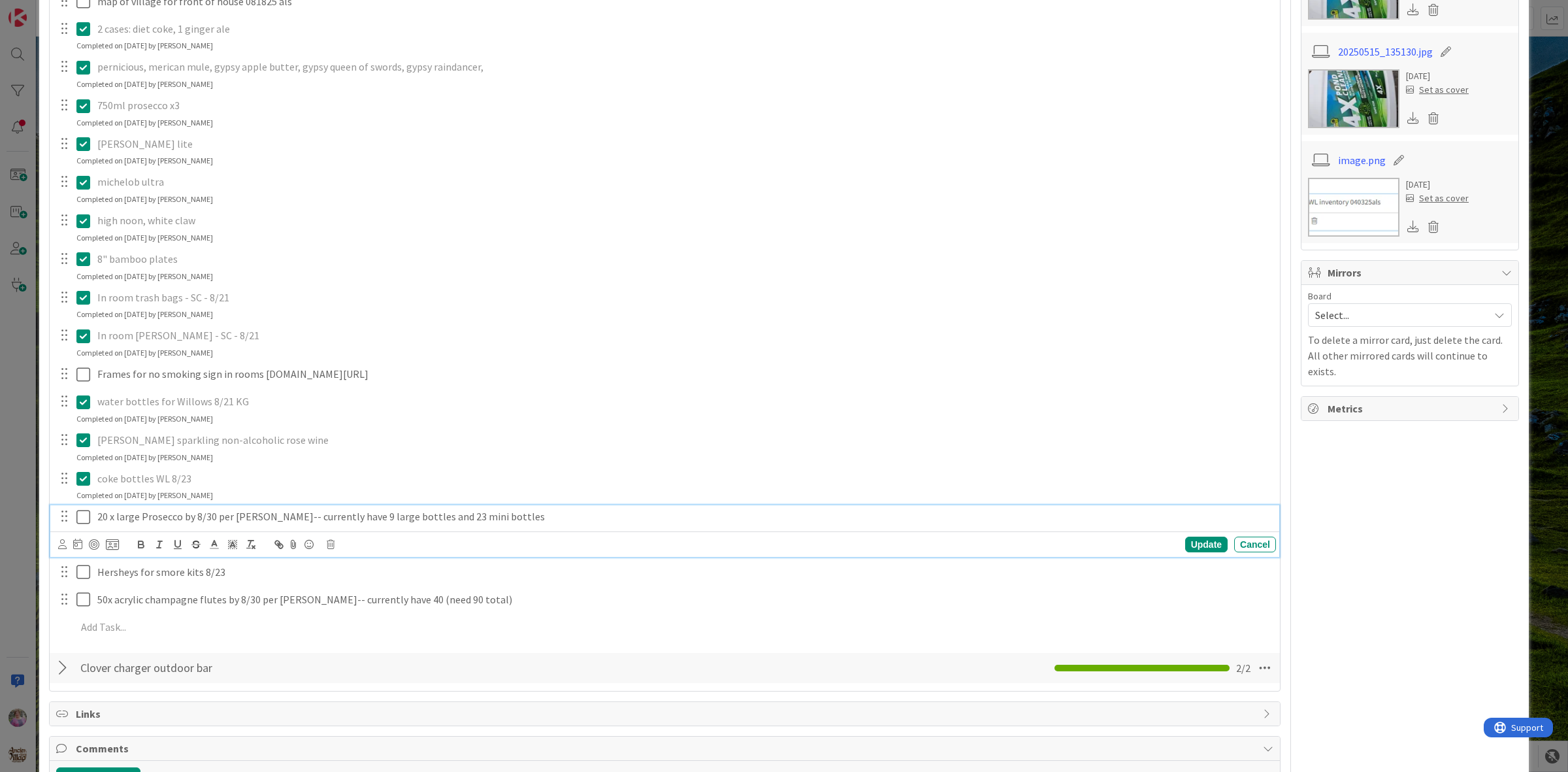
click at [89, 525] on icon at bounding box center [87, 517] width 20 height 15
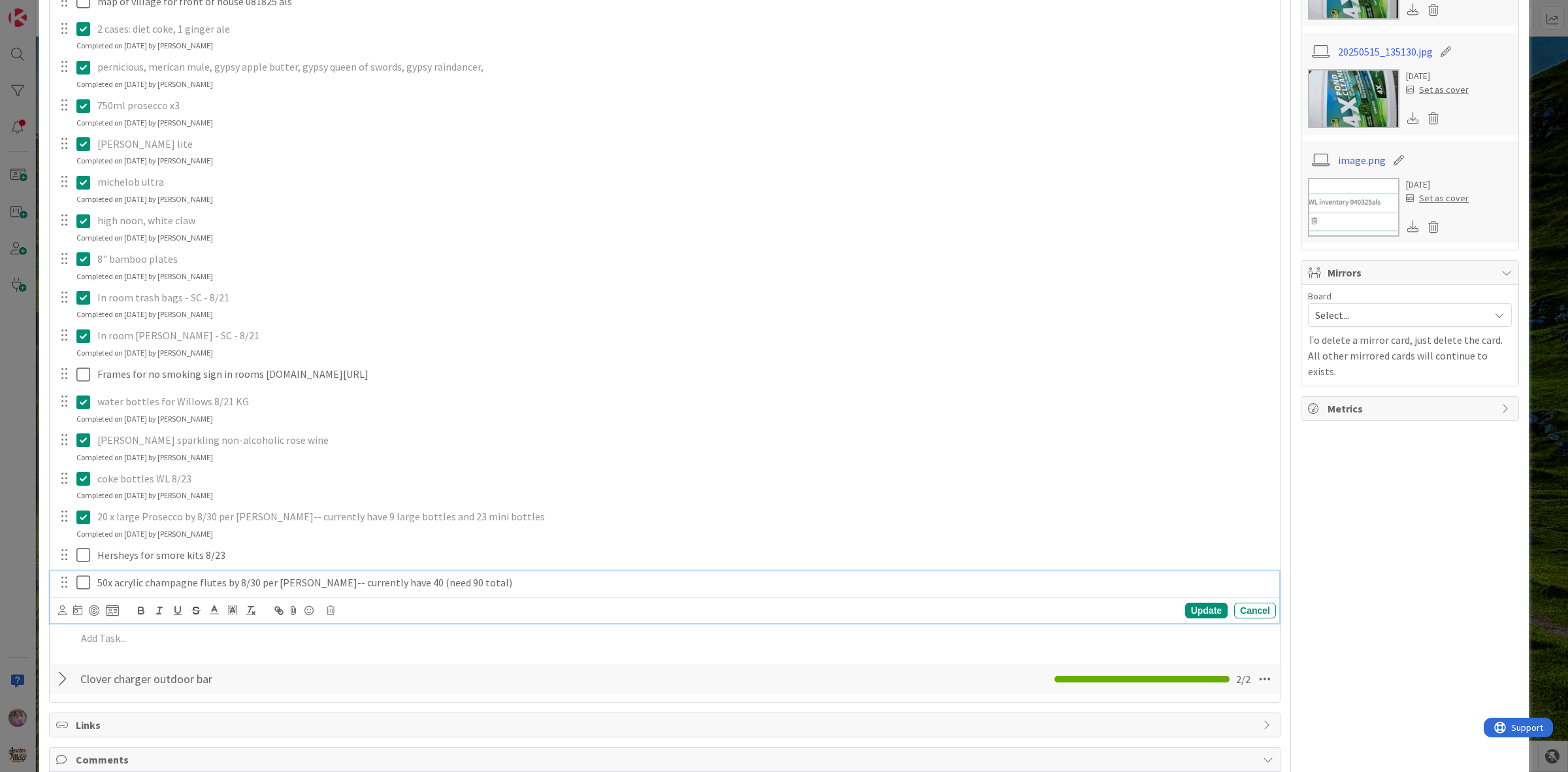
click at [84, 590] on icon at bounding box center [87, 583] width 20 height 15
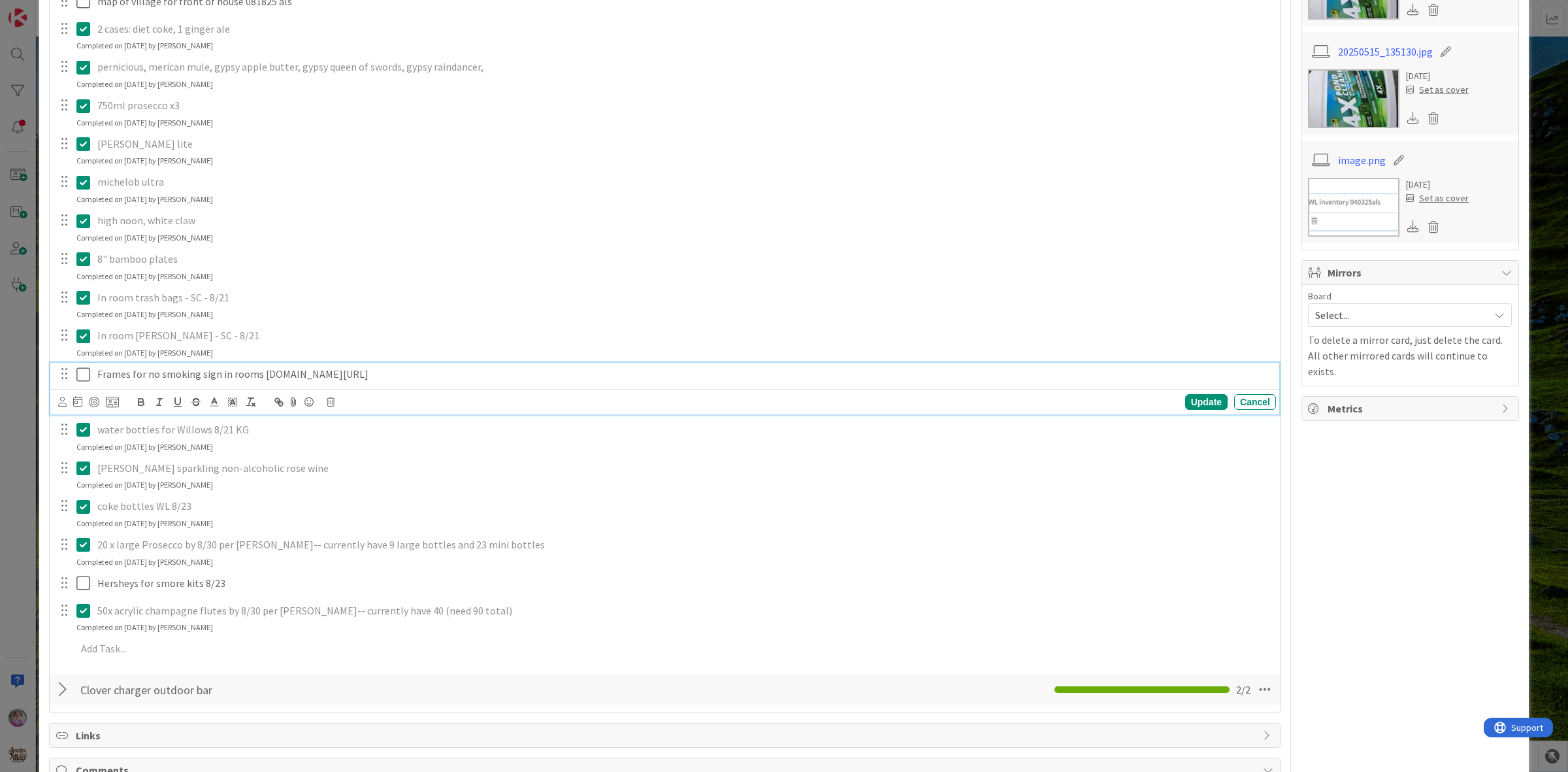
click at [162, 382] on p "Frames for no smoking sign in rooms amazon.com/Photo-Booth-Nook-Acrylic-Picture…" at bounding box center [684, 374] width 1174 height 15
drag, startPoint x: 413, startPoint y: 432, endPoint x: 94, endPoint y: 395, distance: 321.1
click at [94, 386] on div "Frames for no smoking sign in rooms amazon.com/Photo-Booth-Nook-Acrylic-Picture…" at bounding box center [684, 374] width 1184 height 23
copy p "crid=XZNWNVEM6ADE&dib=eyJ2IjoiMSJ9.78XfqSszqoVewvBOQ0k4h7lgKIGqaGwEIemq0498kkPv…"
click at [492, 514] on div "Pecan Caramels for Pantries 7/28 KG Update Cancel orange juice, for bar and bru…" at bounding box center [665, 176] width 1217 height 978
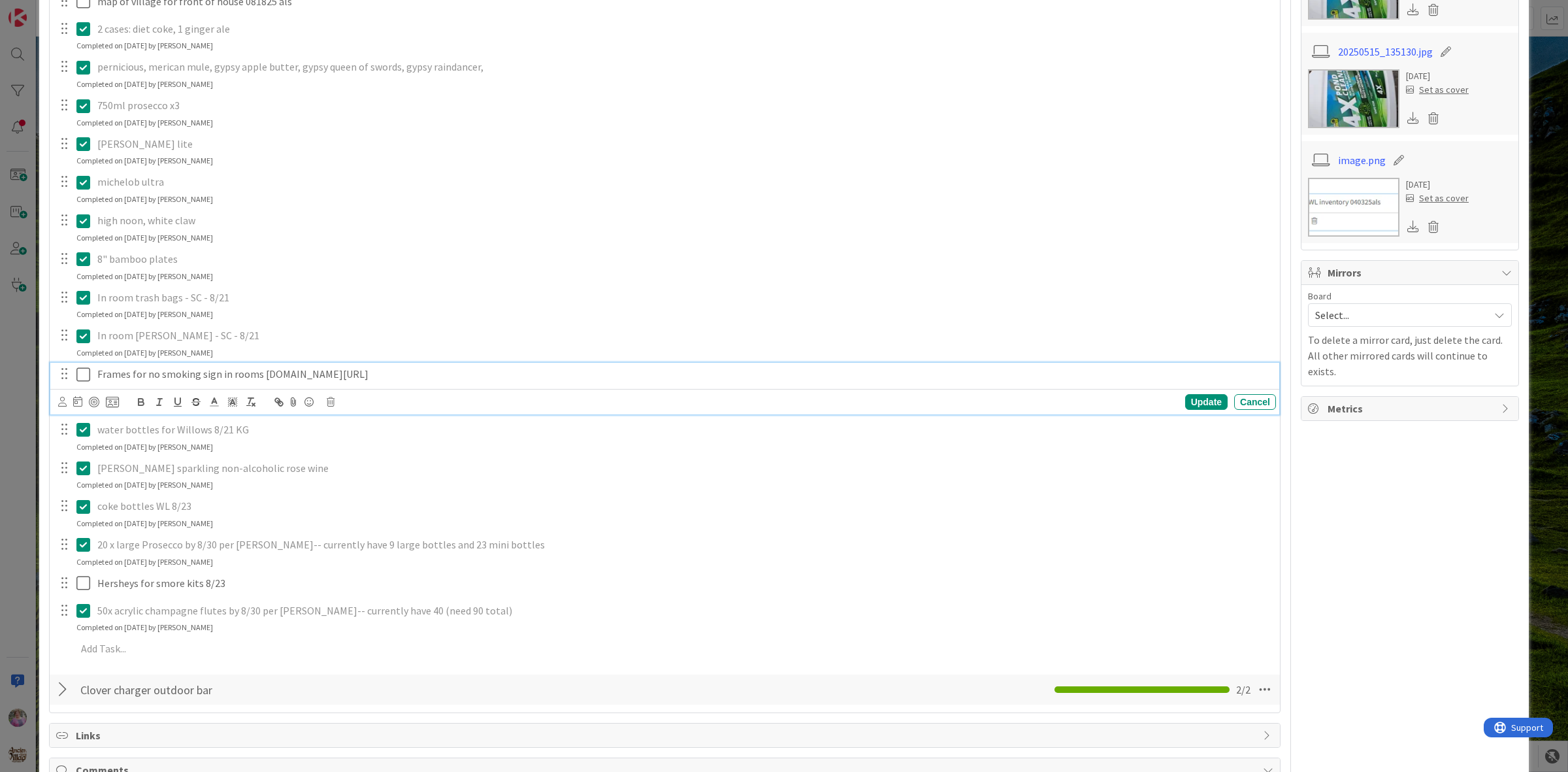
click at [558, 382] on p "Frames for no smoking sign in rooms amazon.com/Photo-Booth-Nook-Acrylic-Picture…" at bounding box center [684, 374] width 1174 height 15
drag, startPoint x: 315, startPoint y: 378, endPoint x: 525, endPoint y: 435, distance: 217.6
click at [525, 382] on p "Frames for no smoking sign in rooms amazon.com/Photo-Booth-Nook-Acrylic-Picture…" at bounding box center [684, 374] width 1174 height 15
copy p "/Photo-Booth-Nook-Acrylic-Picture/dp/B0C1CQD7J7/ref=sr_1_22_sspa?crid=XZNWNVEM6…"
click at [442, 382] on p "Frames for no smoking sign in rooms amazon.com/Photo-Booth-Nook-Acrylic-Picture…" at bounding box center [684, 374] width 1174 height 15
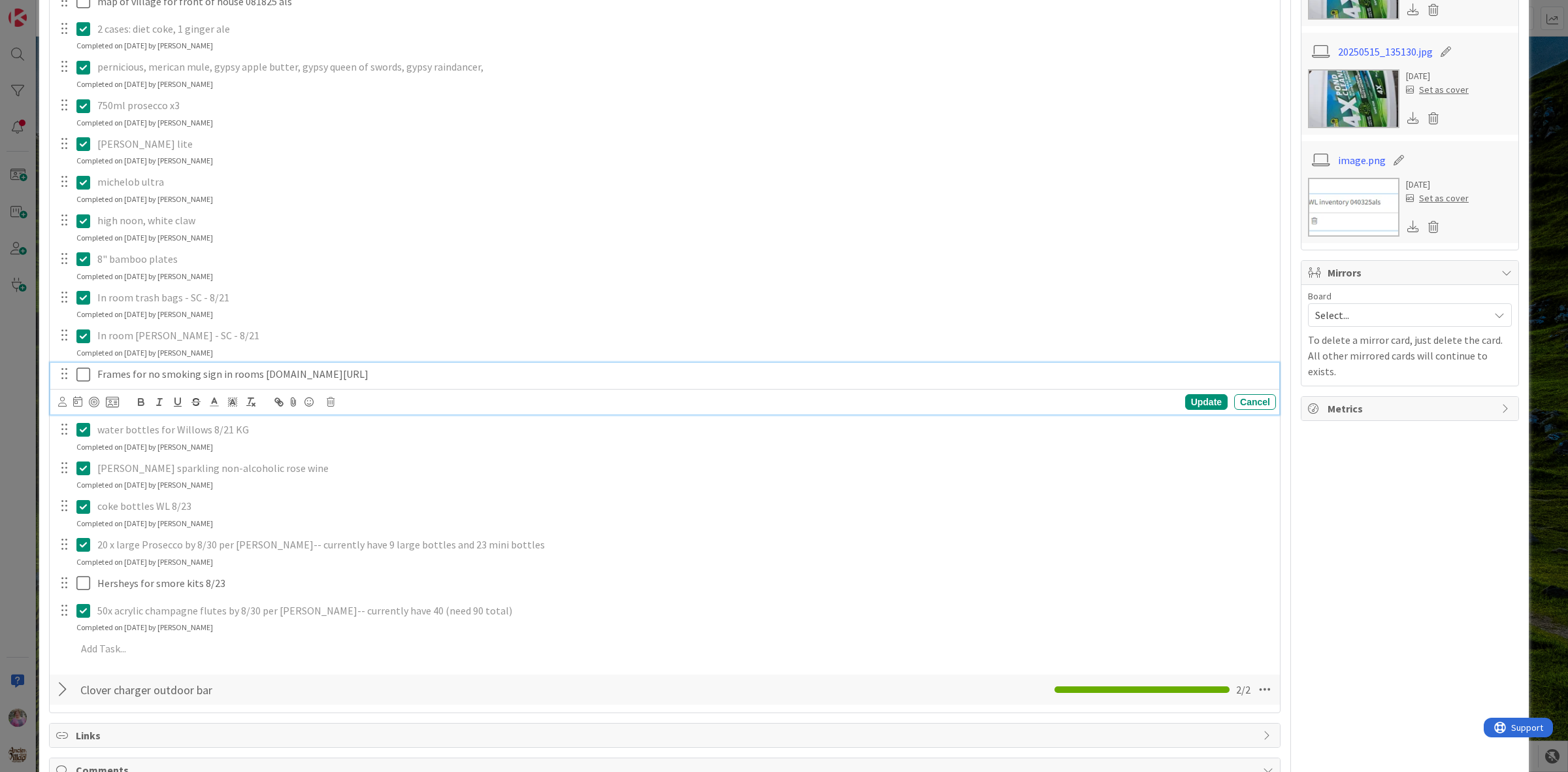
drag, startPoint x: 320, startPoint y: 377, endPoint x: 465, endPoint y: 370, distance: 145.2
click at [465, 370] on p "Frames for no smoking sign in rooms amazon.com/Photo-Booth-Nook-Acrylic-Picture…" at bounding box center [684, 374] width 1174 height 15
copy p "Photo-Booth-Nook-Acrylic-Picture"
click at [82, 374] on icon at bounding box center [87, 375] width 20 height 15
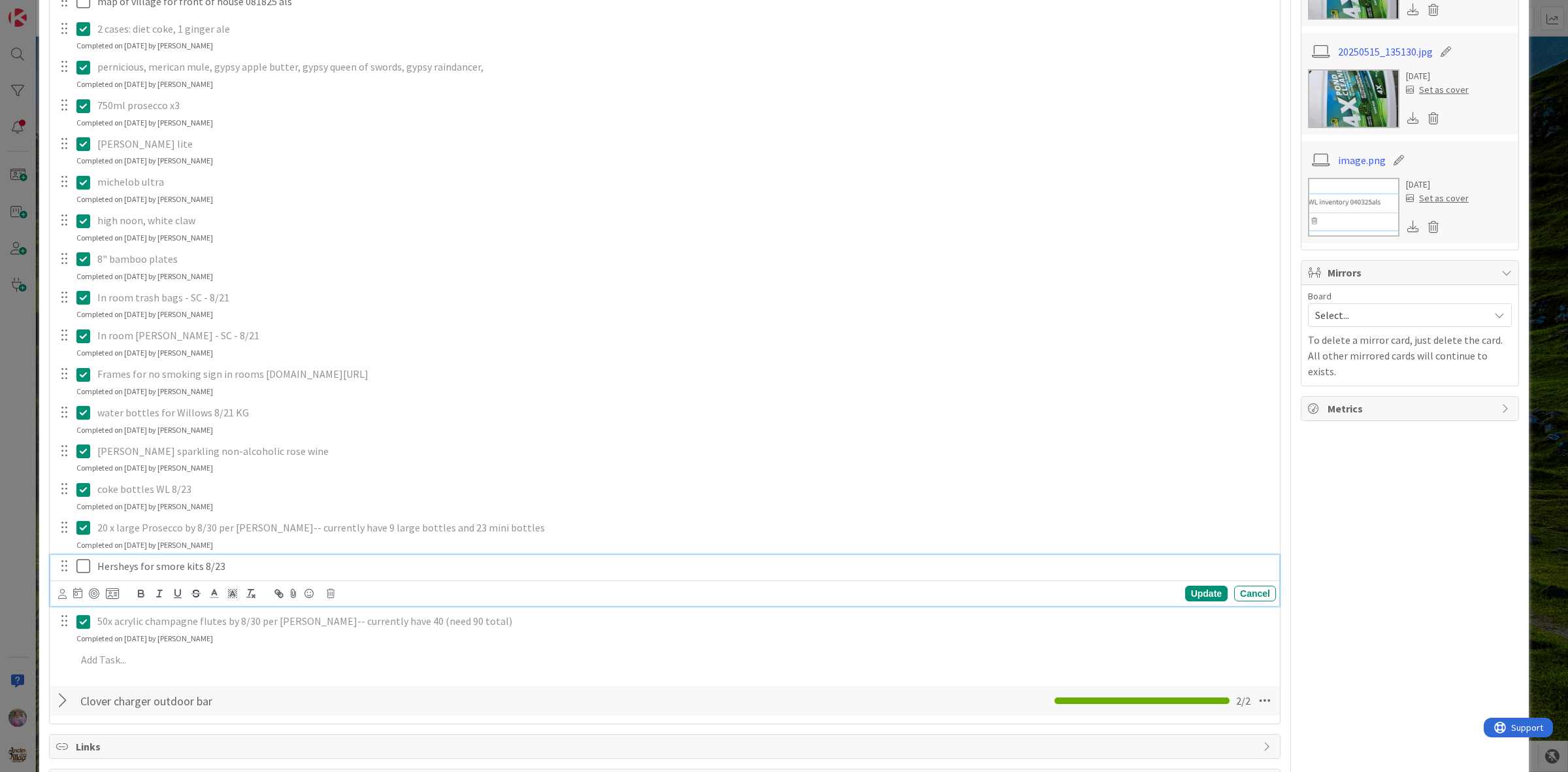
click at [79, 574] on icon at bounding box center [87, 566] width 20 height 15
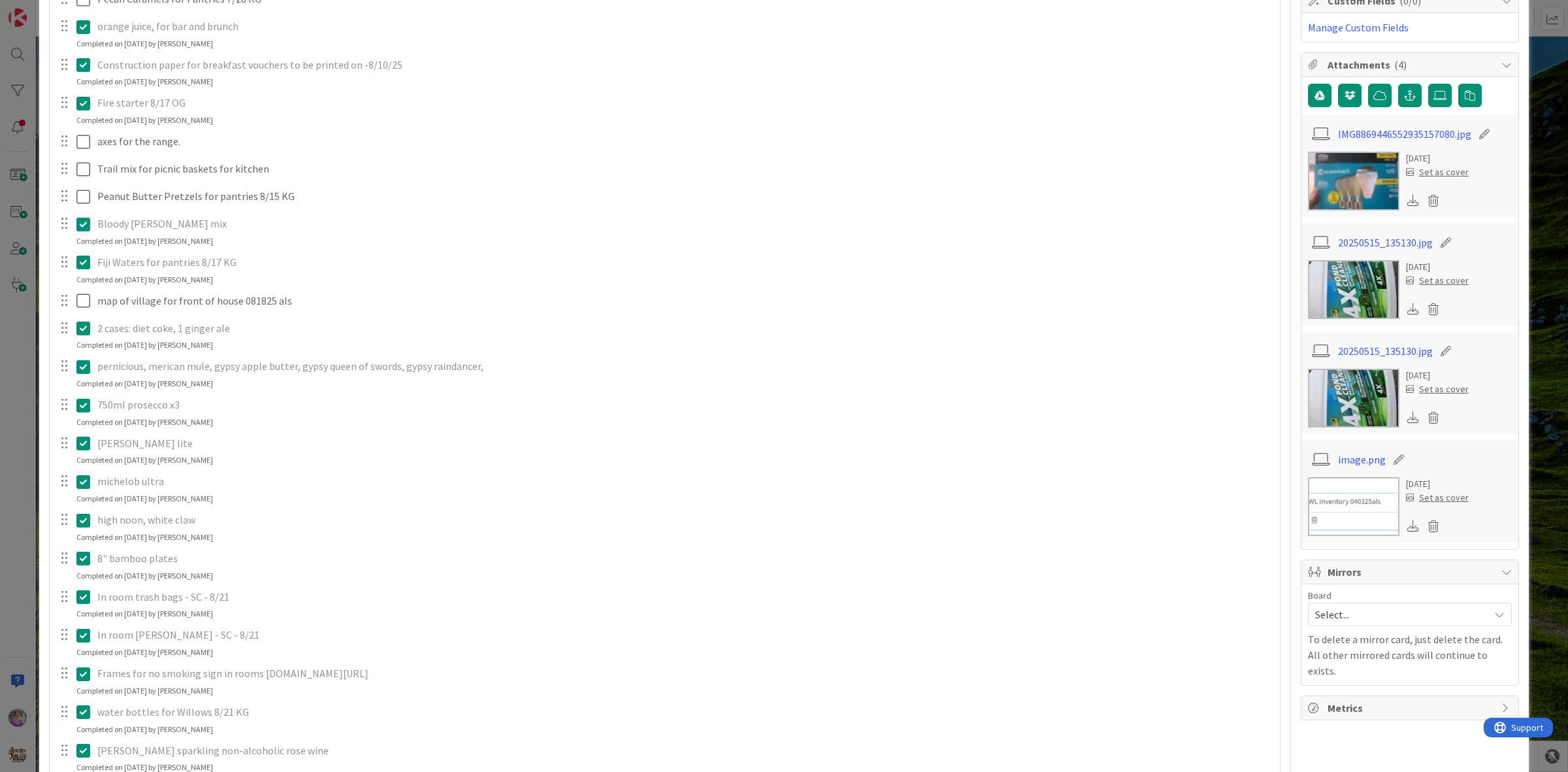
scroll to position [0, 0]
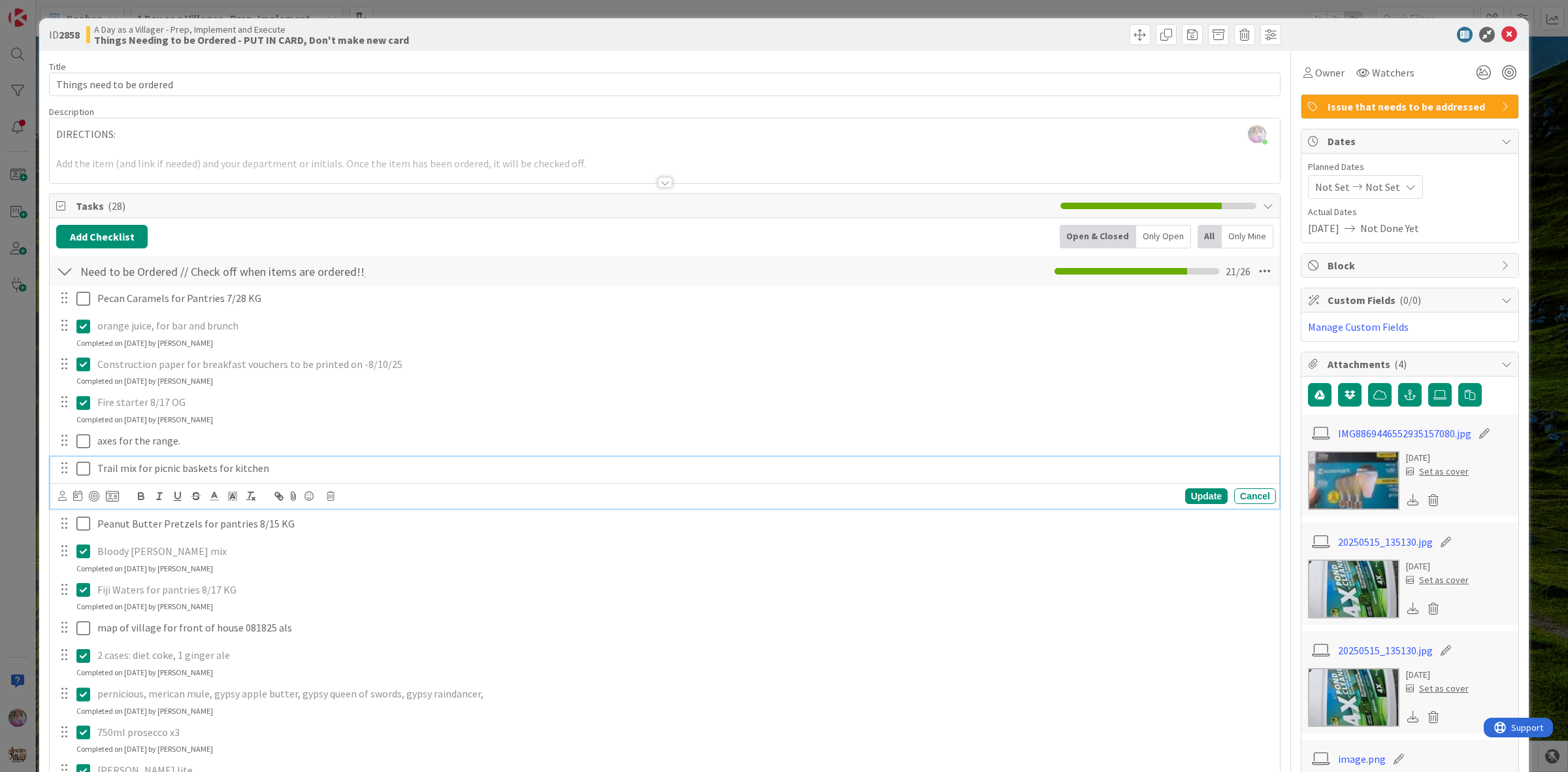
click at [80, 473] on icon at bounding box center [87, 468] width 20 height 15
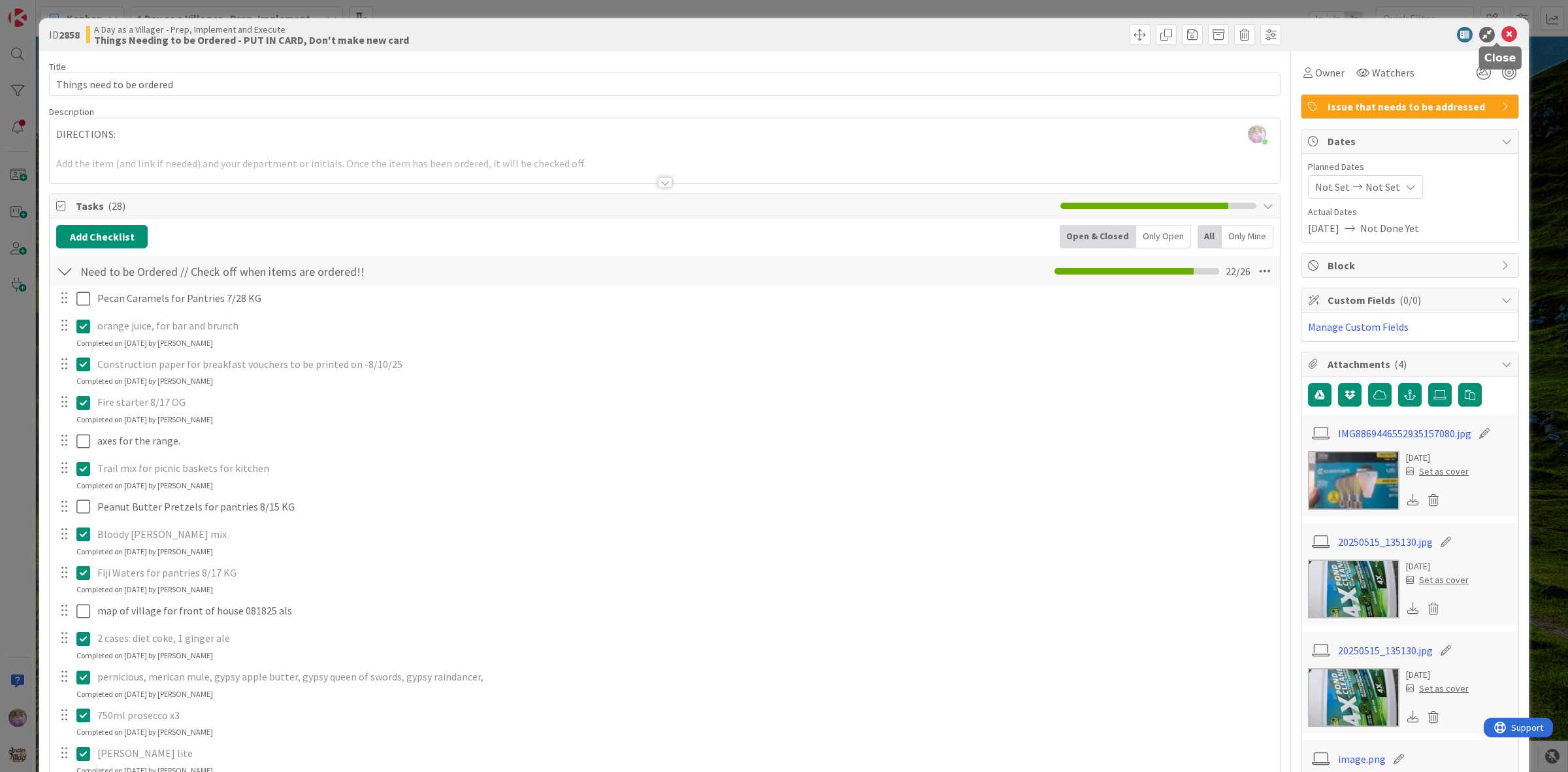
click at [1502, 37] on icon at bounding box center [1510, 35] width 15 height 15
